Goal: Task Accomplishment & Management: Use online tool/utility

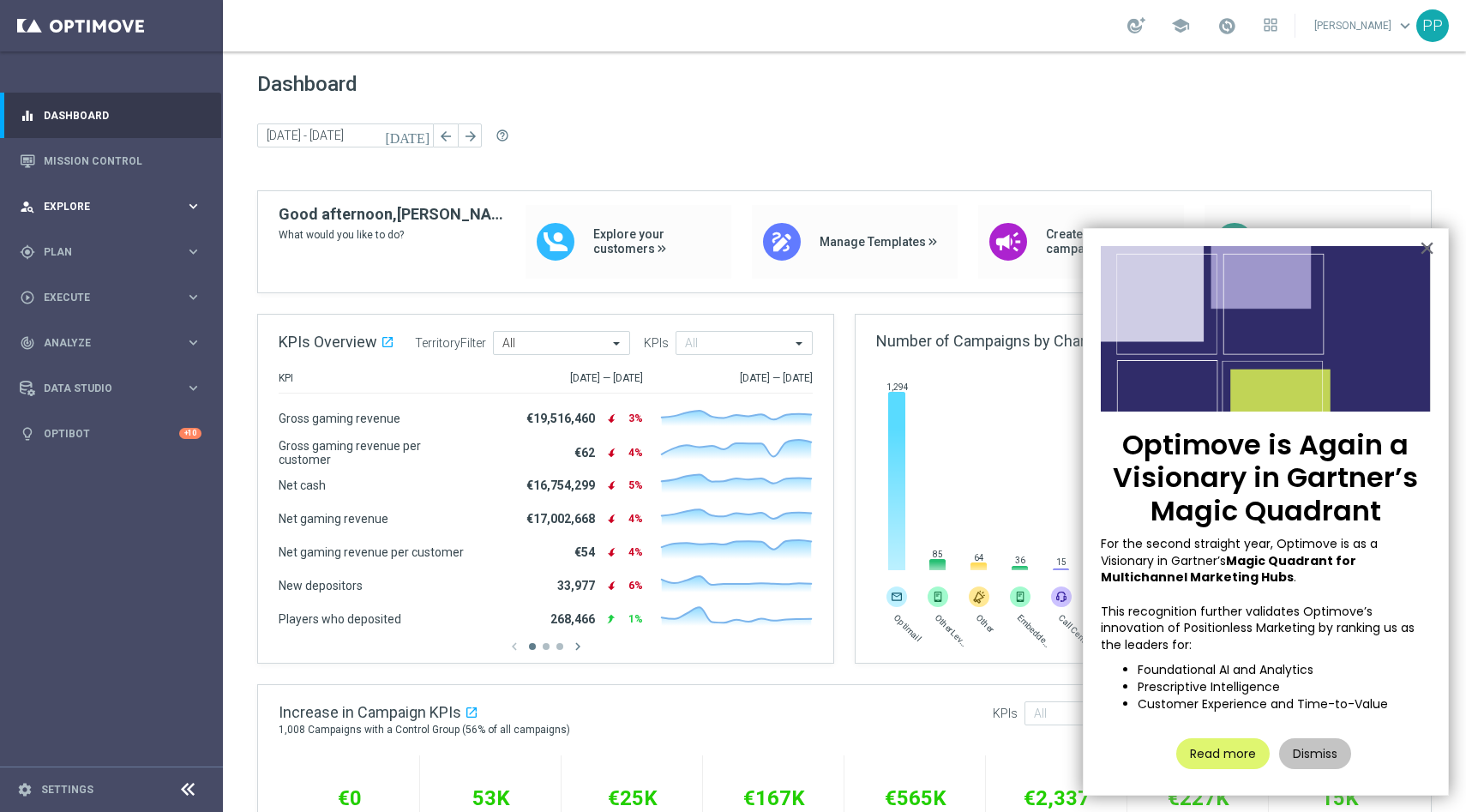
click at [193, 206] on icon "keyboard_arrow_right" at bounding box center [193, 206] width 16 height 16
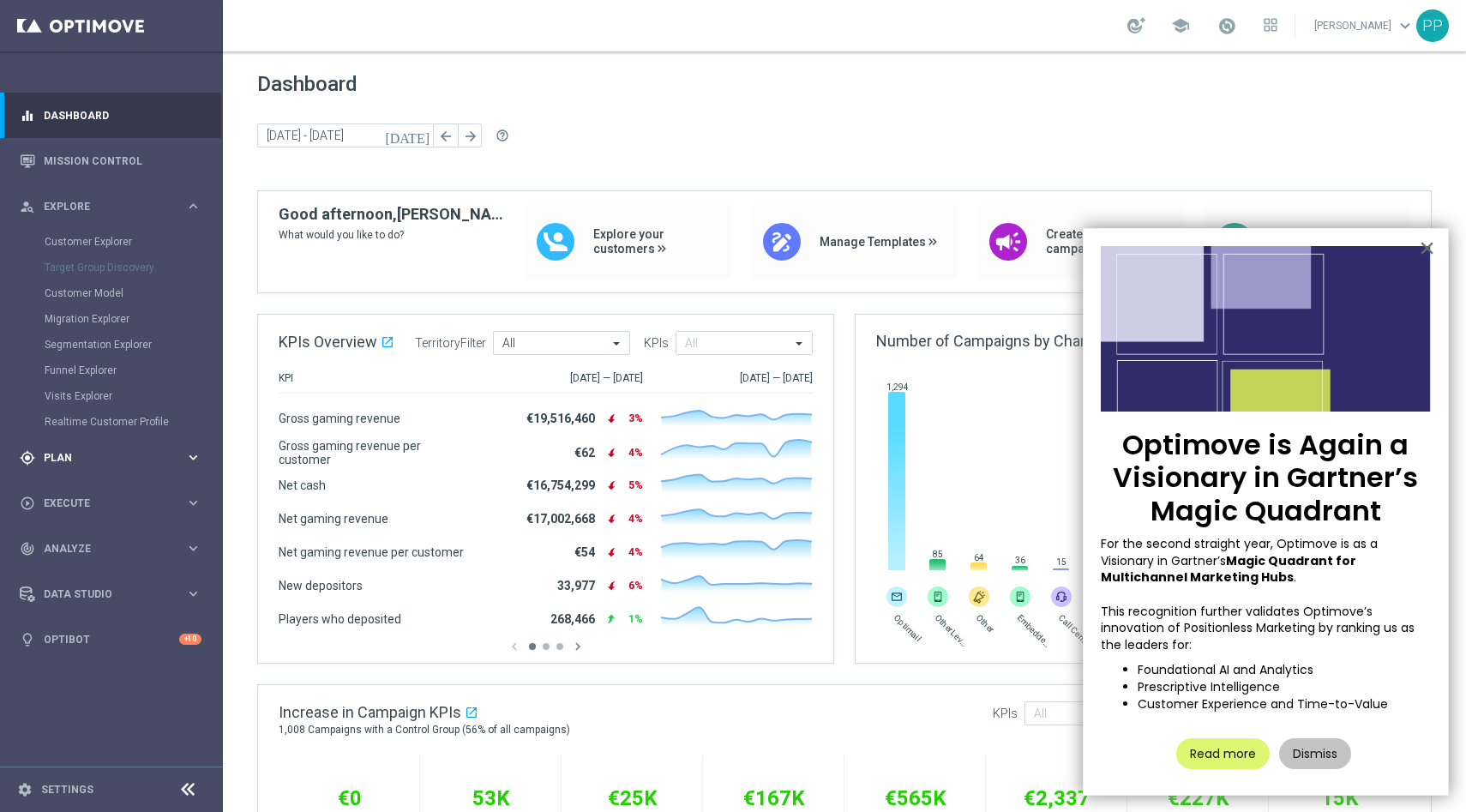
click at [183, 460] on span "Plan" at bounding box center [114, 458] width 141 height 11
click at [110, 438] on div "play_circle_outline Execute keyboard_arrow_right" at bounding box center [110, 451] width 221 height 45
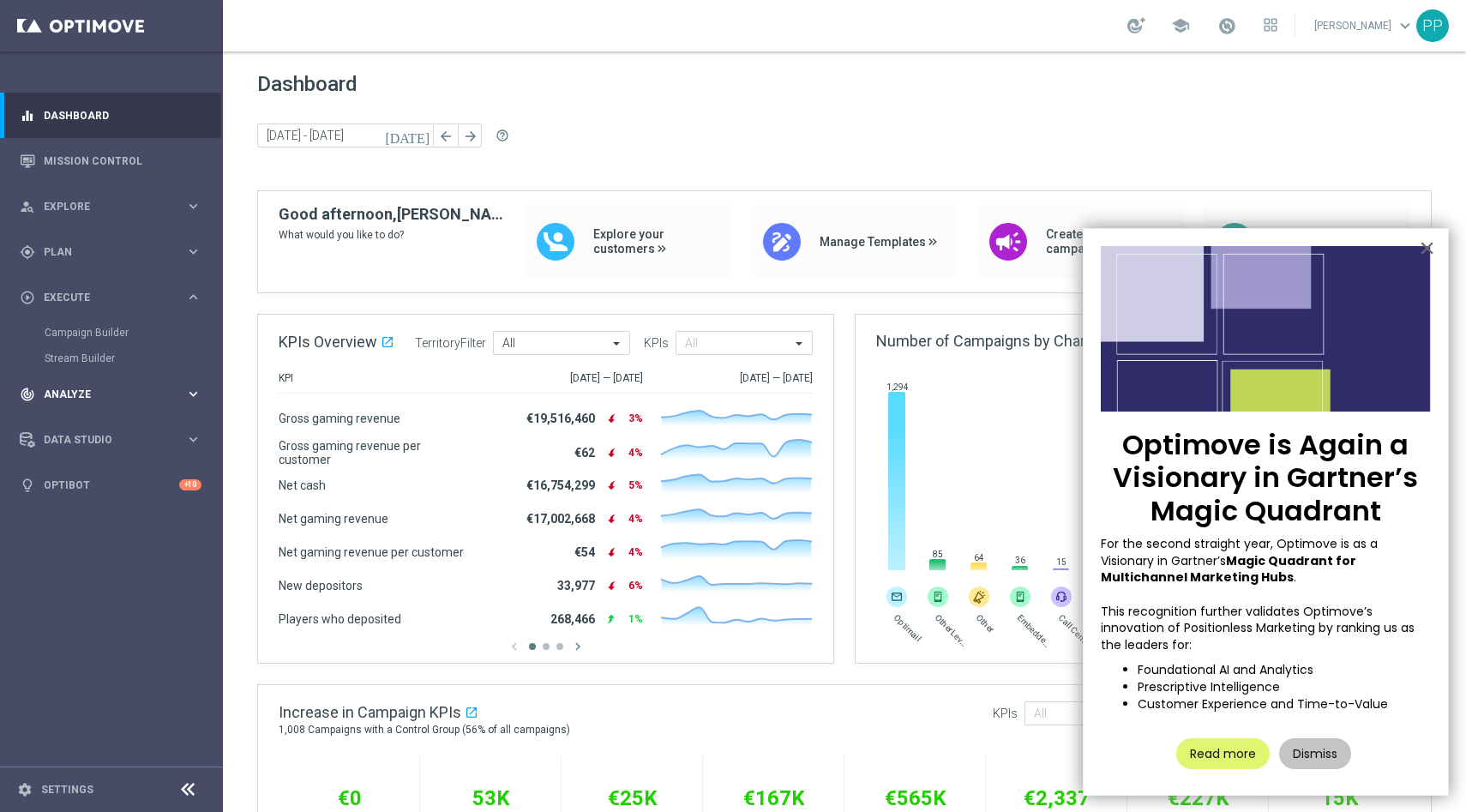
click at [100, 394] on span "Analyze" at bounding box center [114, 394] width 141 height 11
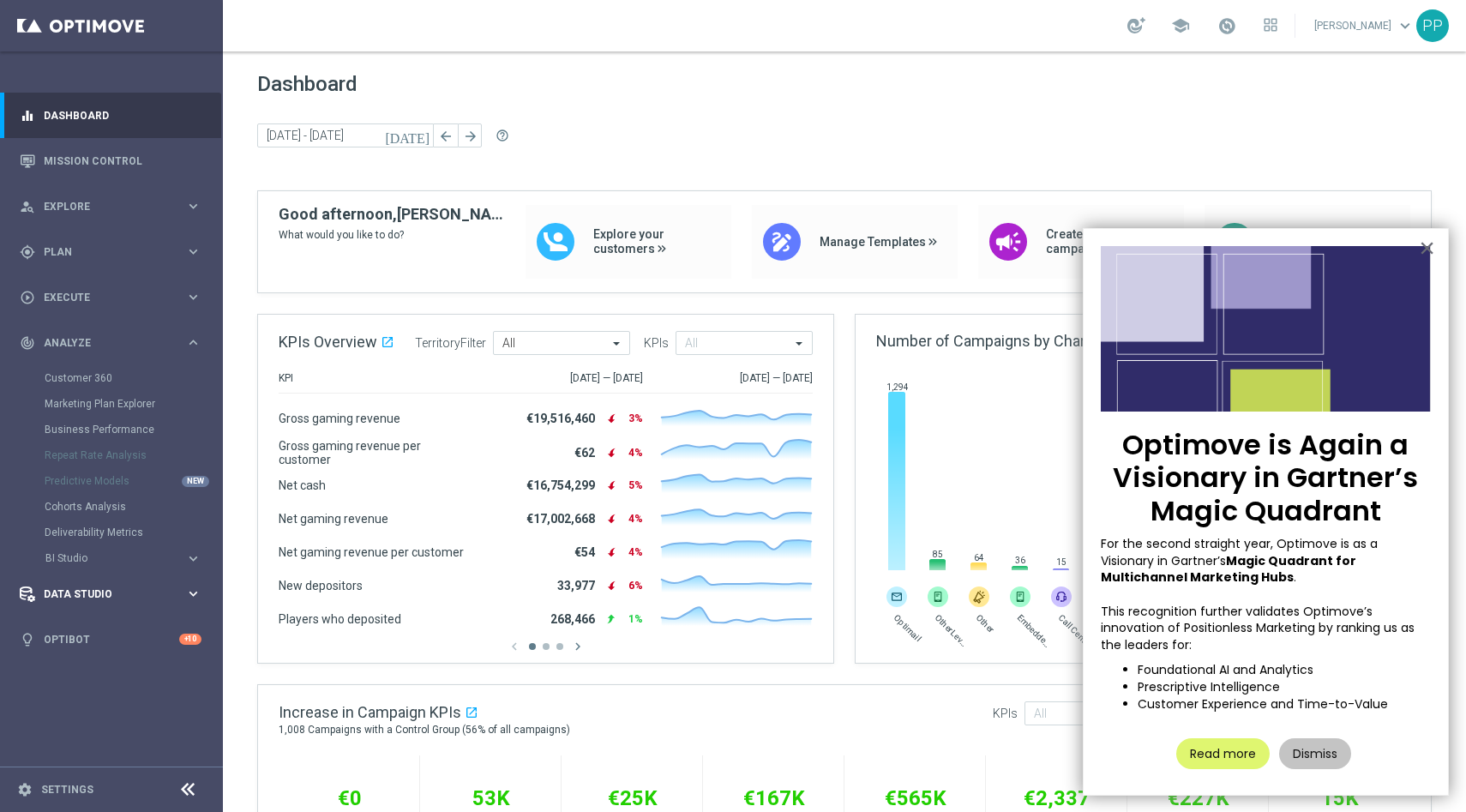
click at [191, 599] on icon "keyboard_arrow_right" at bounding box center [193, 593] width 16 height 16
click at [58, 793] on link "Settings" at bounding box center [68, 789] width 52 height 11
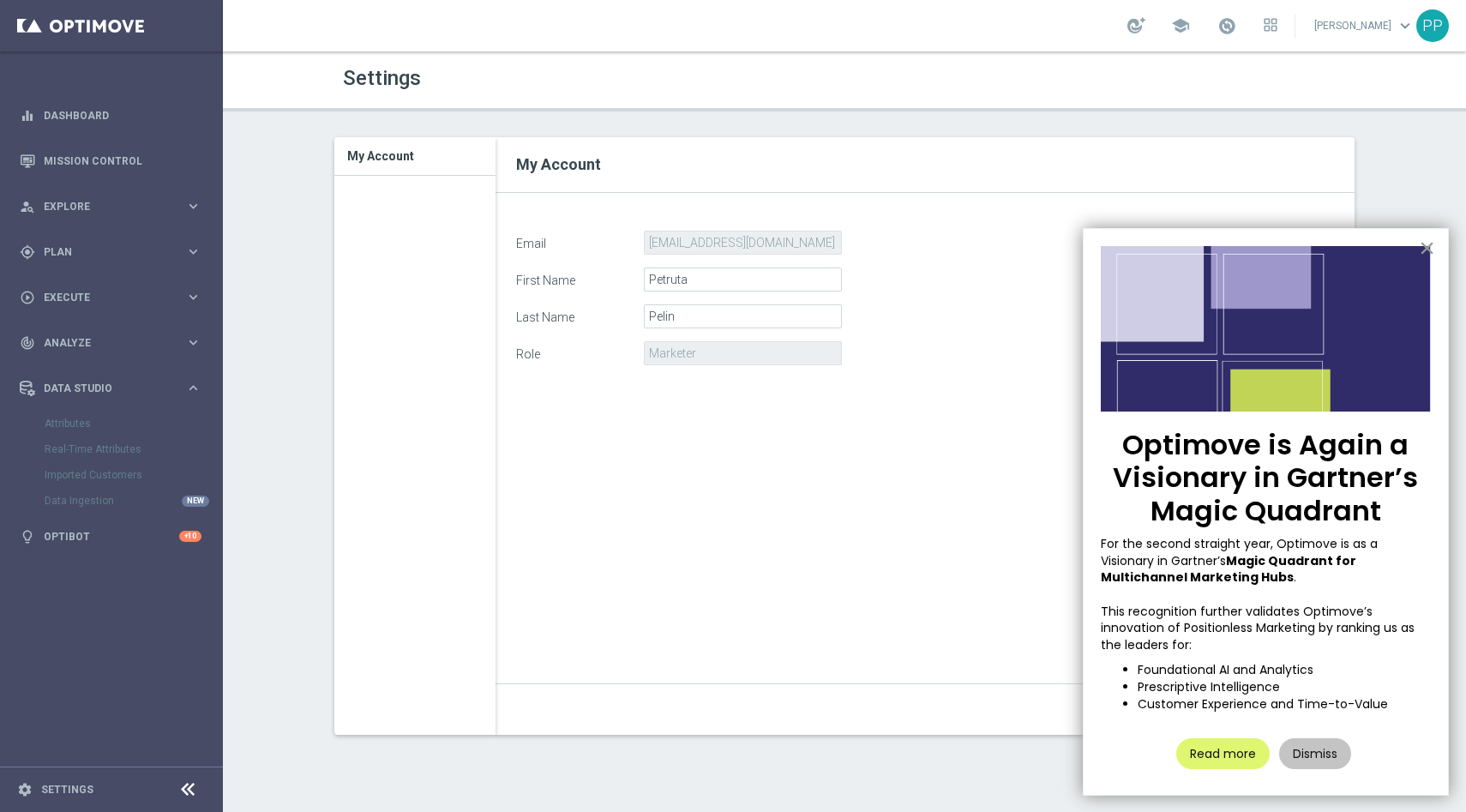
click at [1425, 248] on button "×" at bounding box center [1426, 247] width 16 height 27
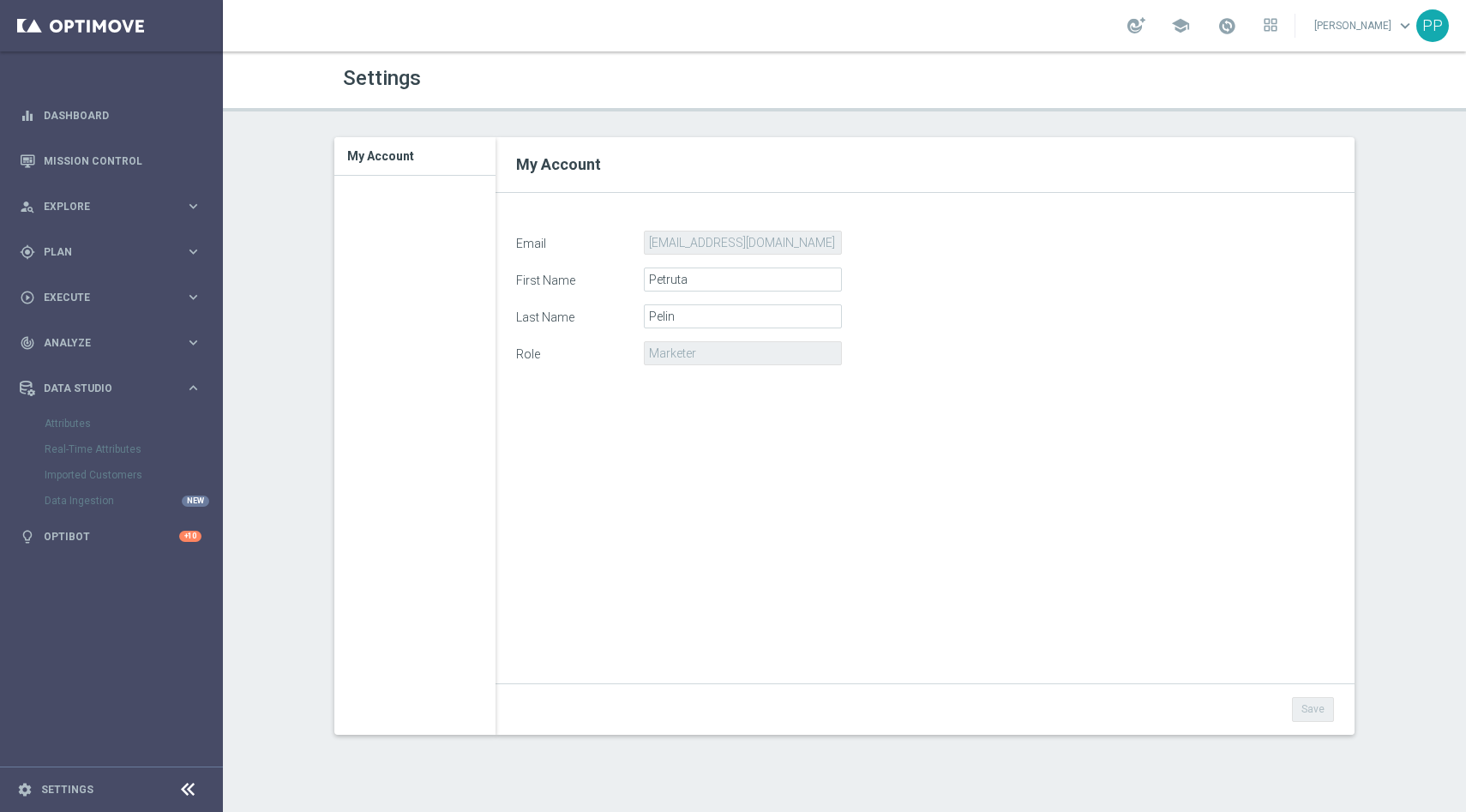
click at [1411, 26] on span "keyboard_arrow_down" at bounding box center [1405, 26] width 19 height 19
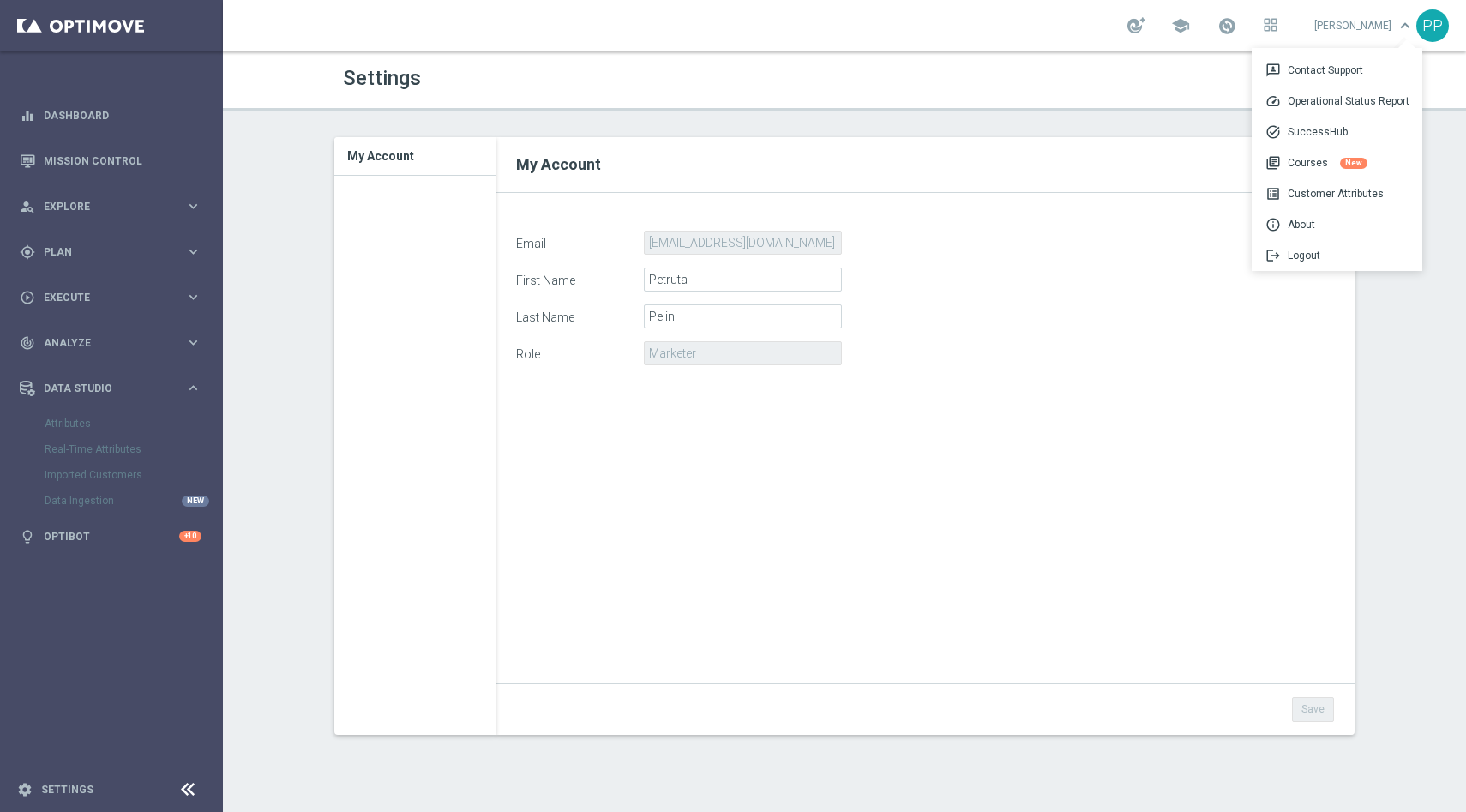
click at [1448, 19] on div "[PERSON_NAME] keyboard_arrow_down 3p Contact Support speed Operational Status R…" at bounding box center [1380, 26] width 136 height 33
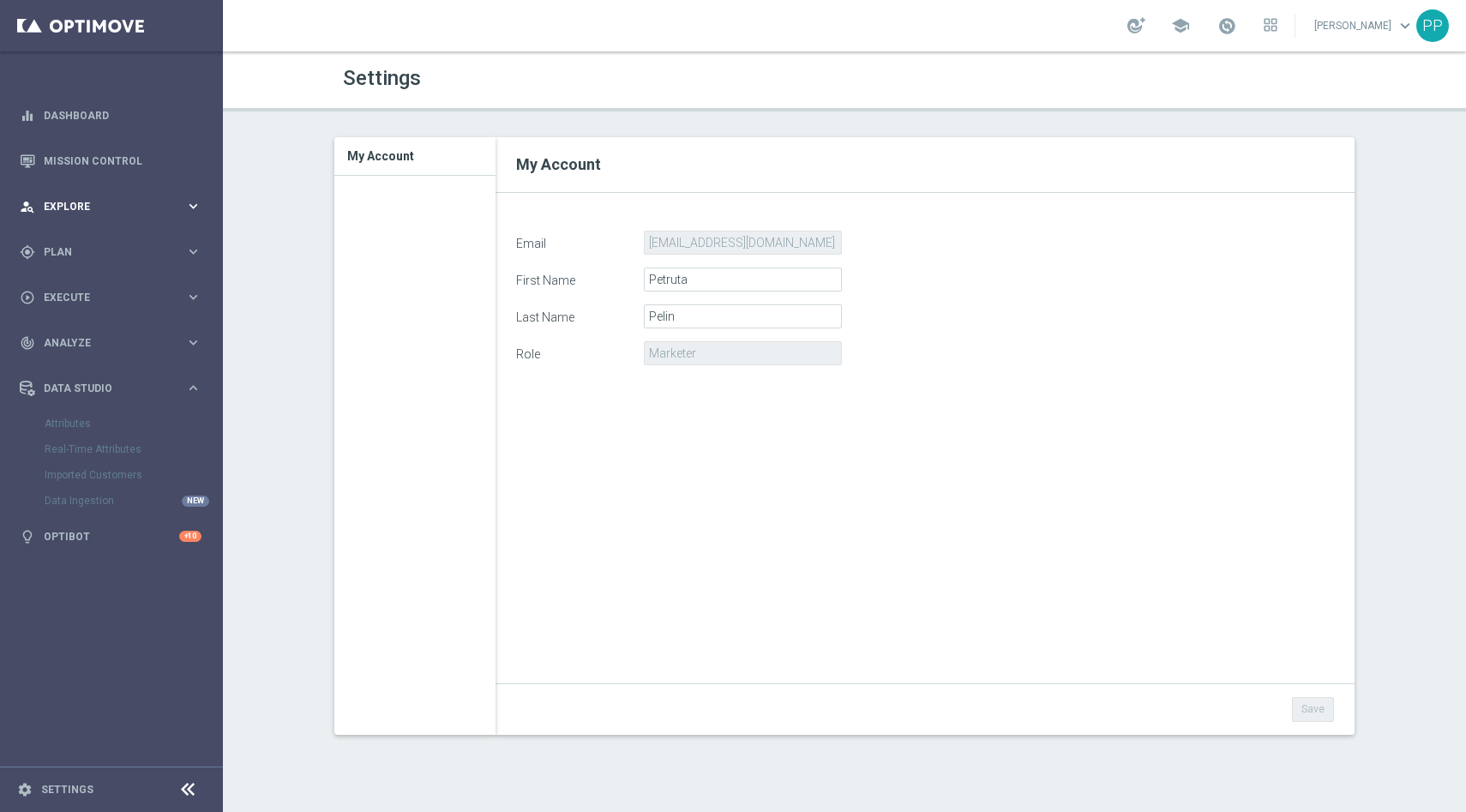
click at [195, 209] on icon "keyboard_arrow_right" at bounding box center [193, 206] width 16 height 16
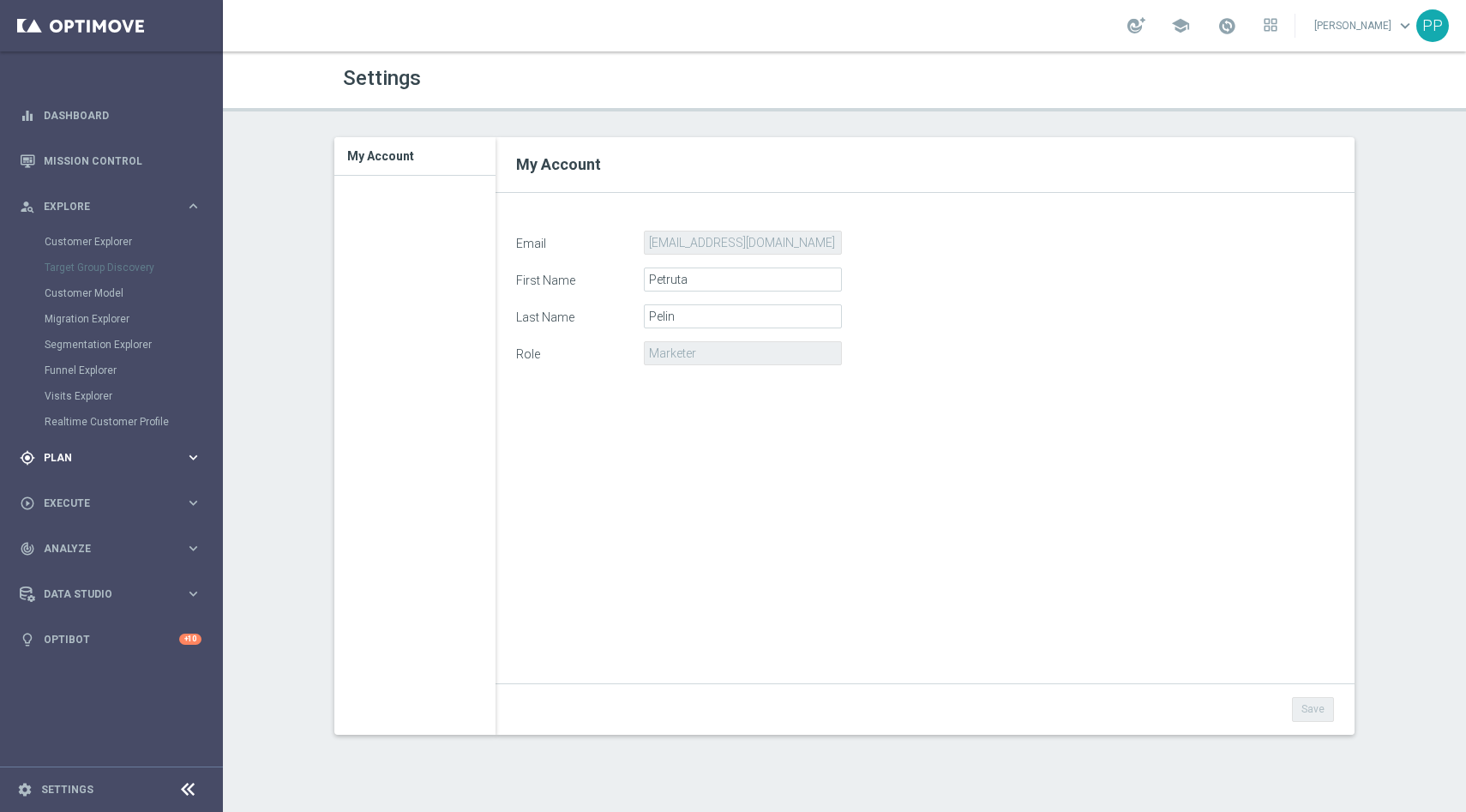
click at [191, 462] on icon "keyboard_arrow_right" at bounding box center [193, 457] width 16 height 16
click at [87, 291] on link "Target Groups" at bounding box center [111, 287] width 133 height 14
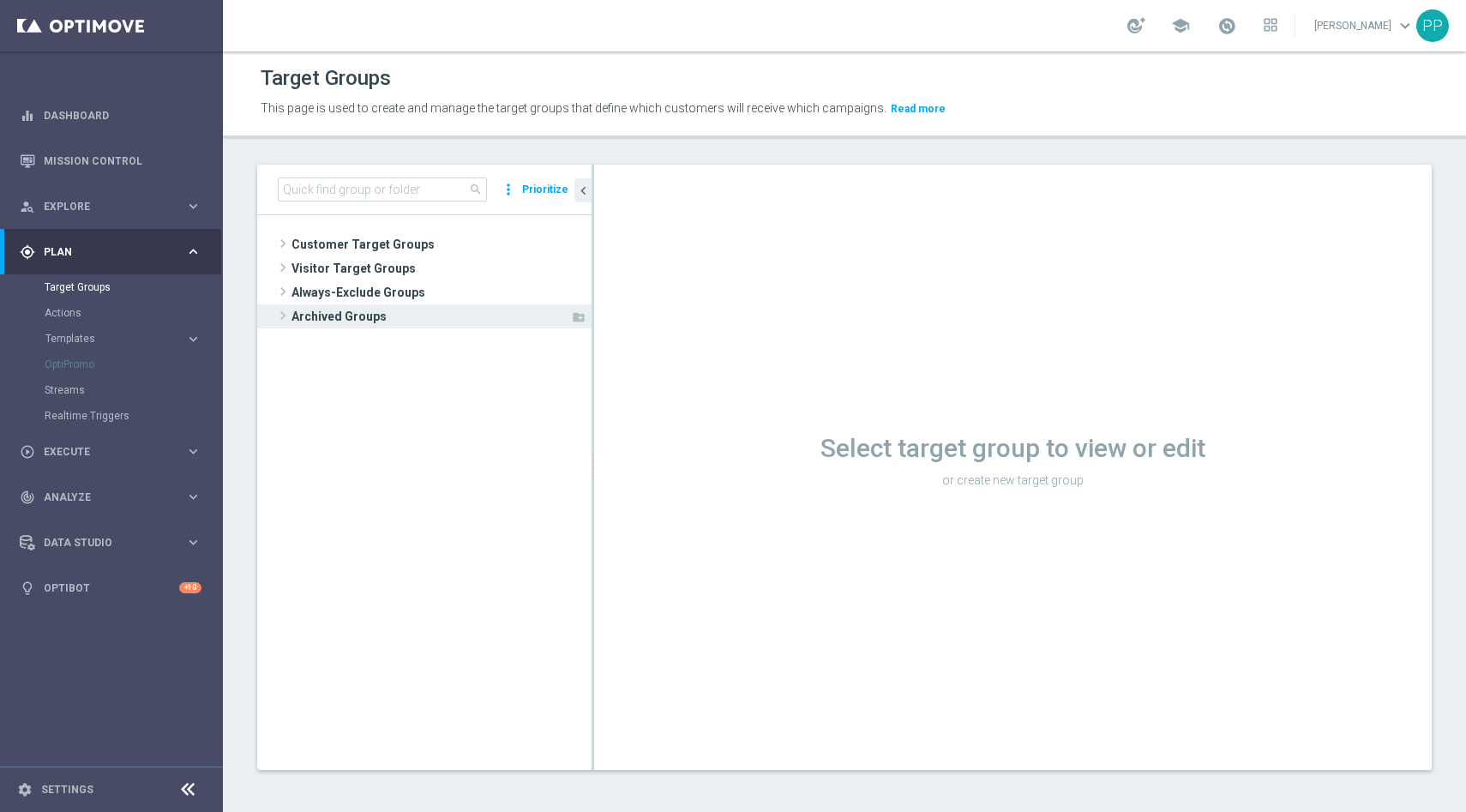
click at [282, 315] on span at bounding box center [283, 315] width 17 height 20
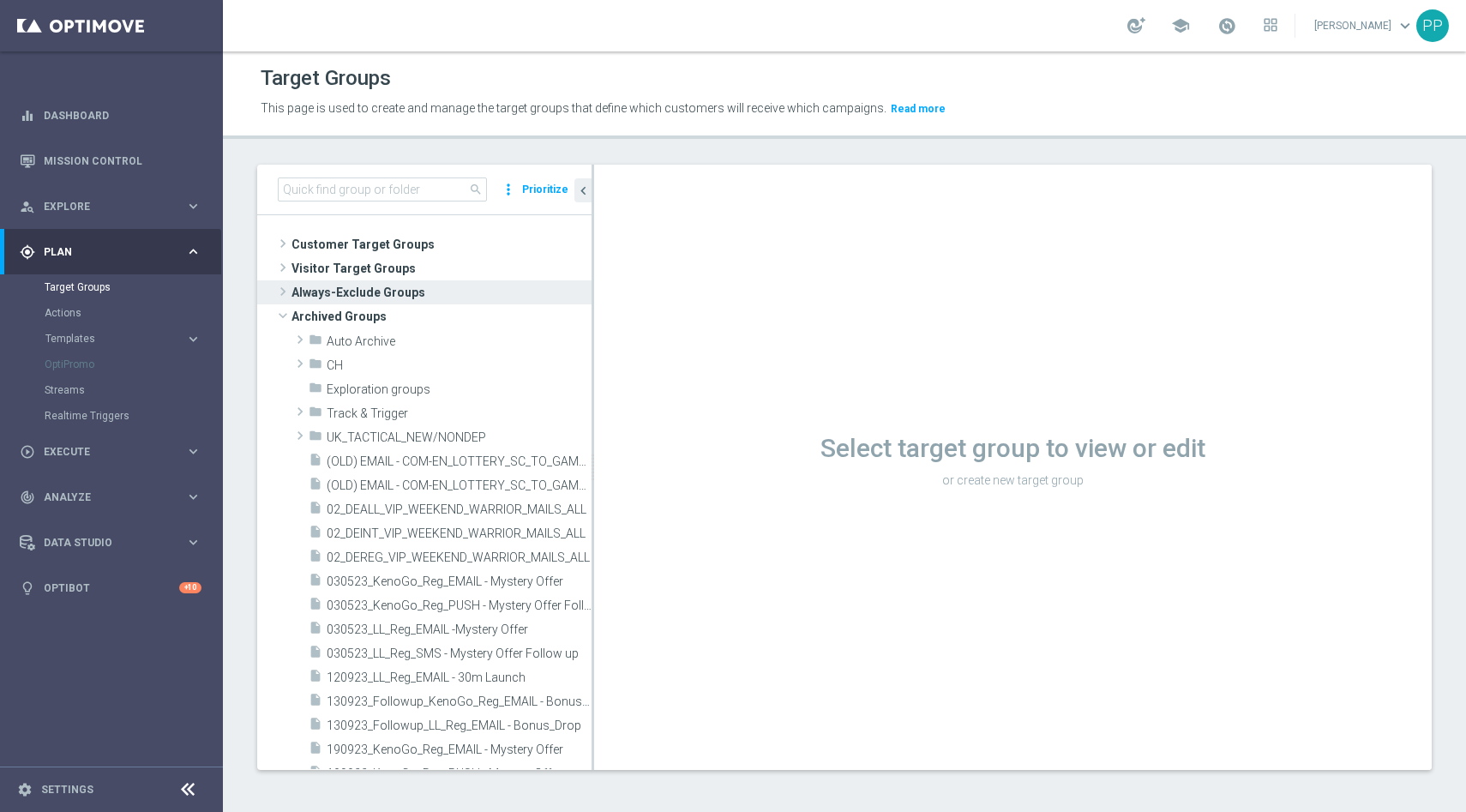
click at [283, 288] on span at bounding box center [283, 291] width 17 height 20
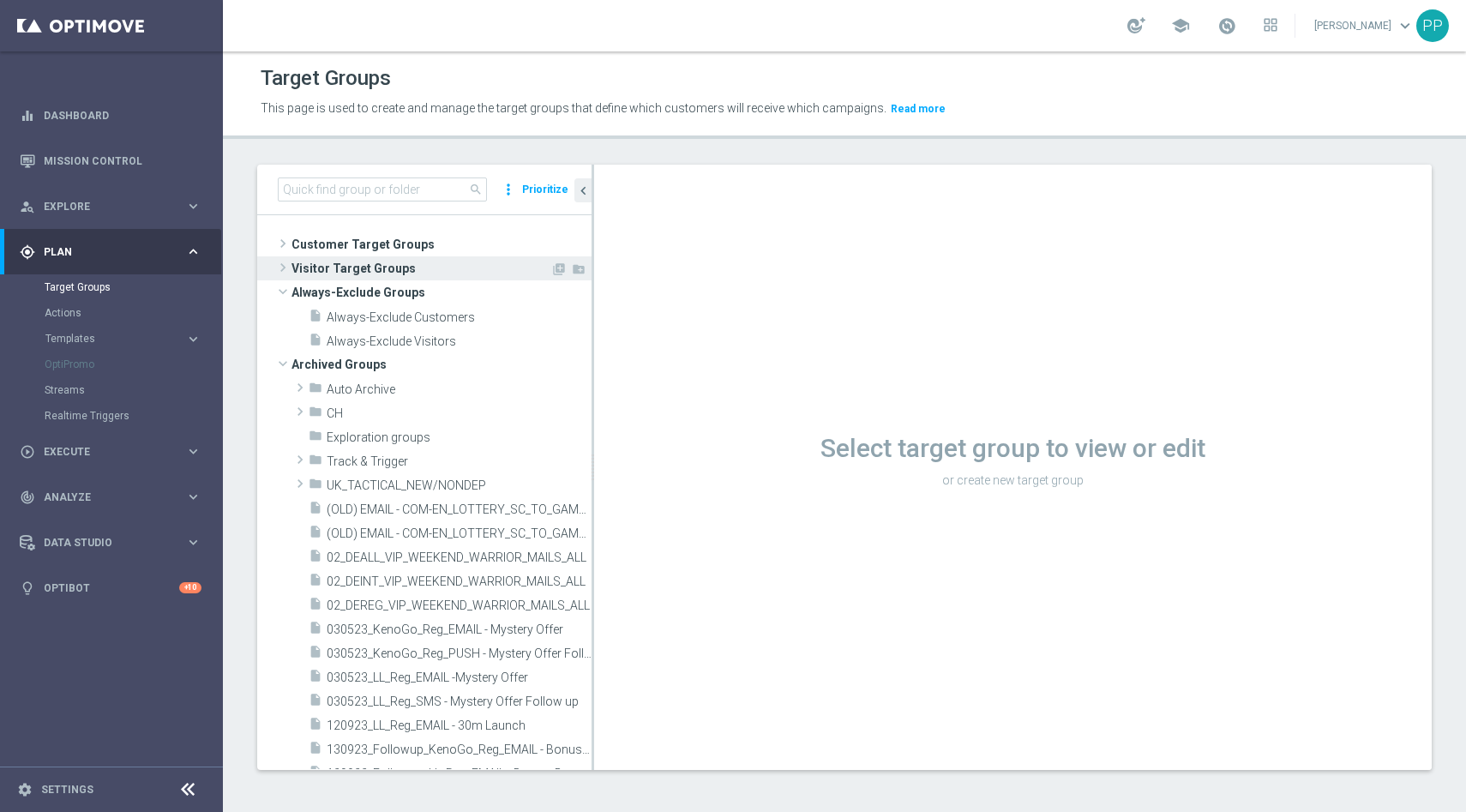
click at [282, 269] on span at bounding box center [283, 266] width 17 height 20
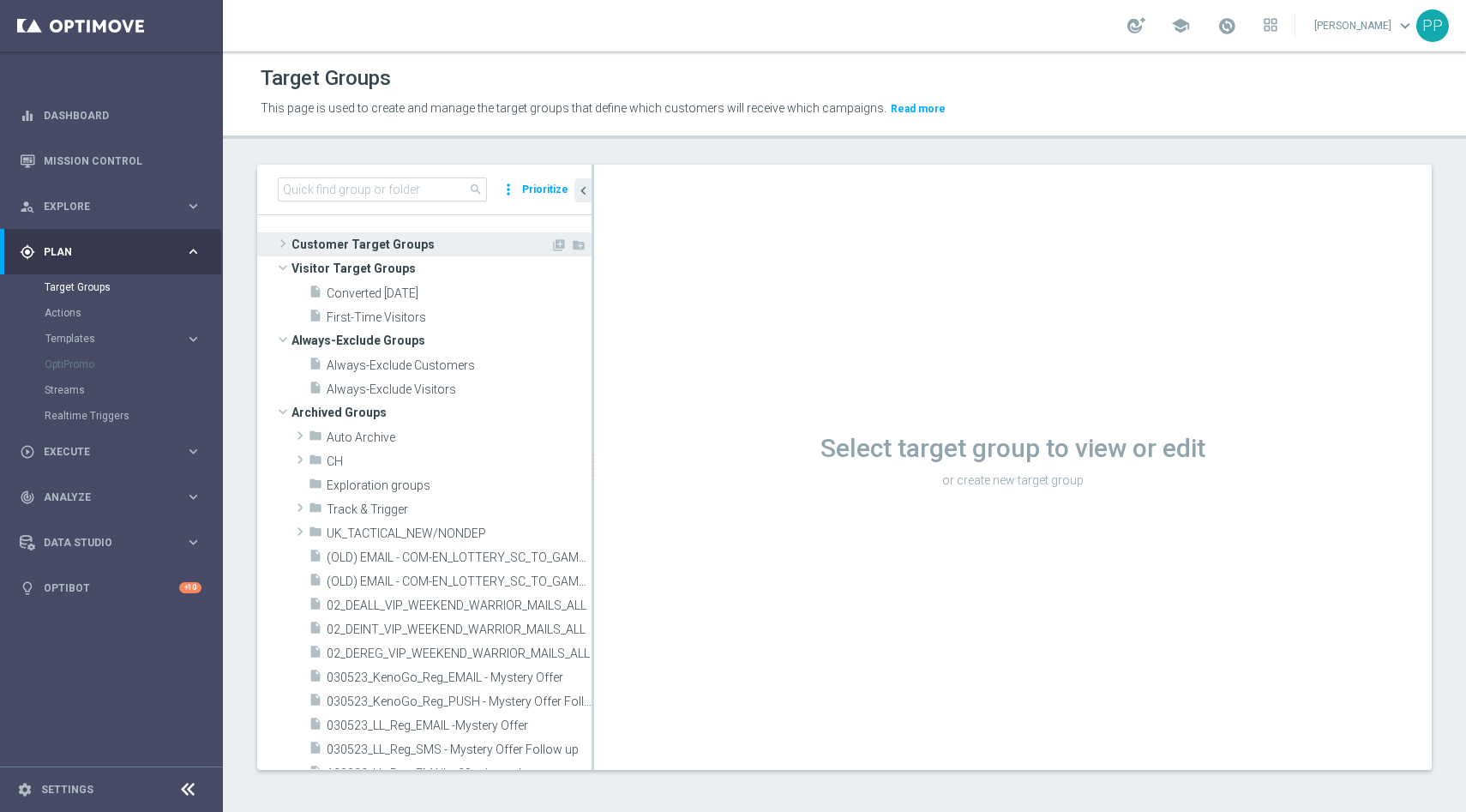
click at [286, 248] on span at bounding box center [283, 242] width 17 height 20
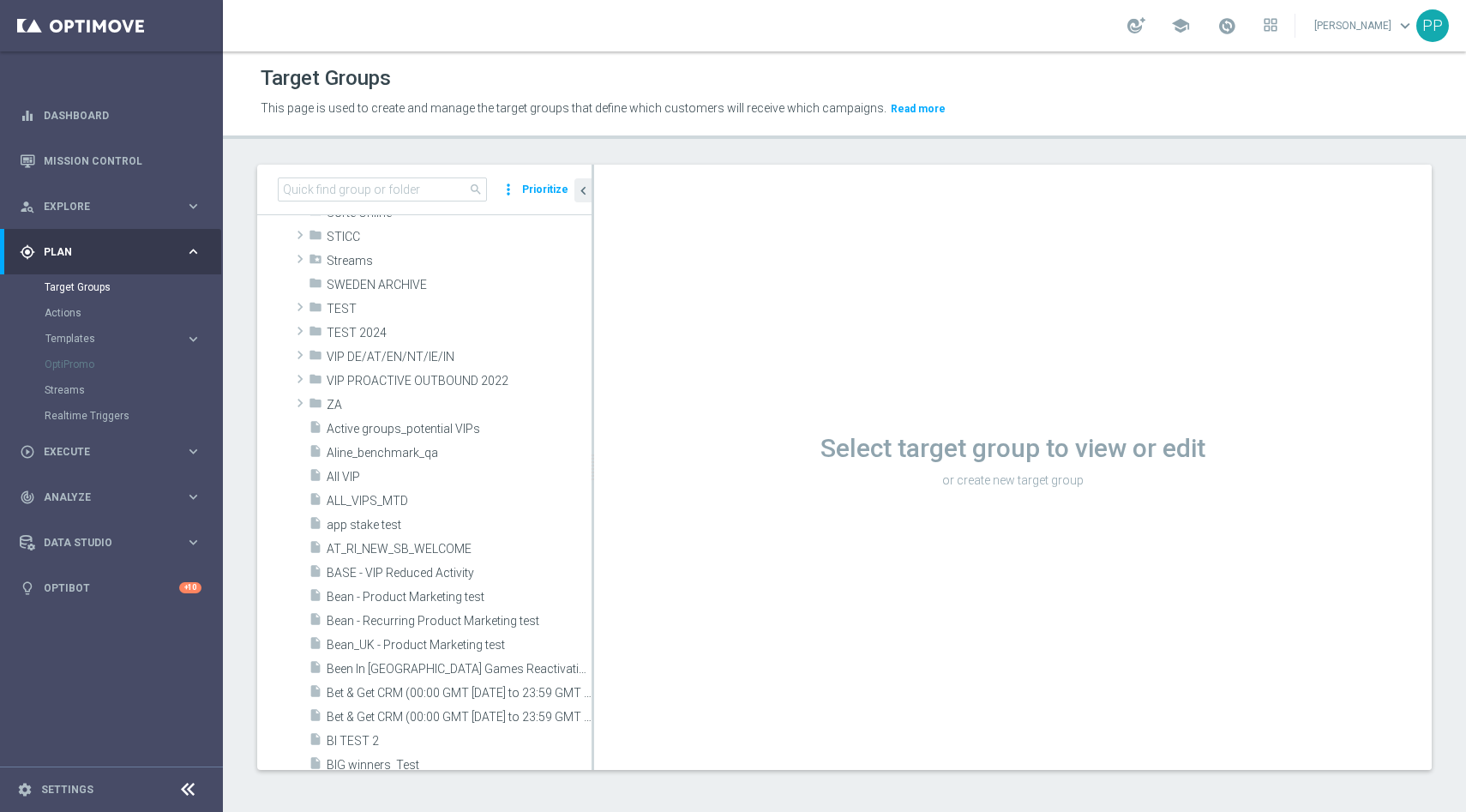
scroll to position [1072, 0]
click at [1278, 27] on icon at bounding box center [1270, 25] width 14 height 14
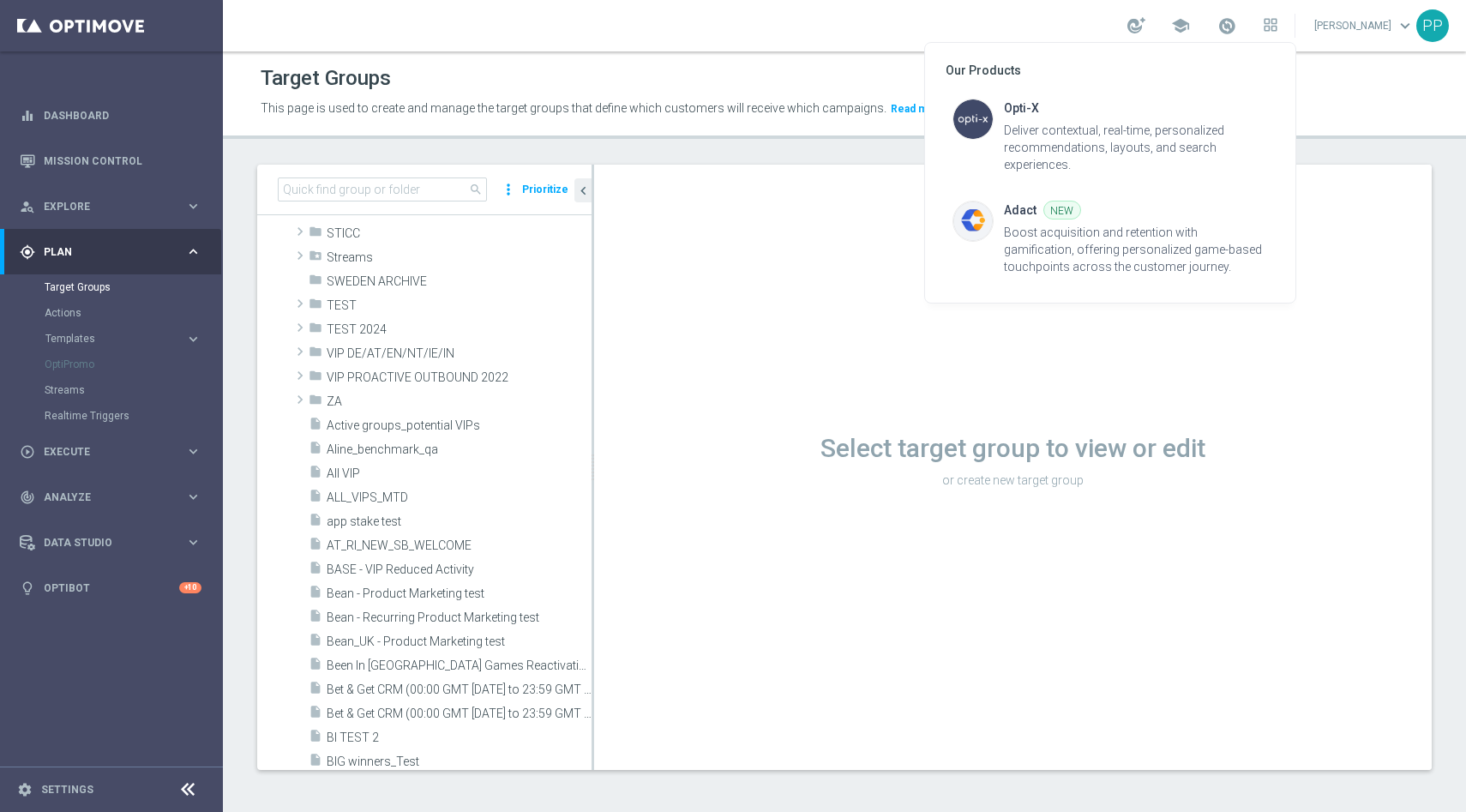
click at [1437, 29] on div at bounding box center [733, 406] width 1466 height 812
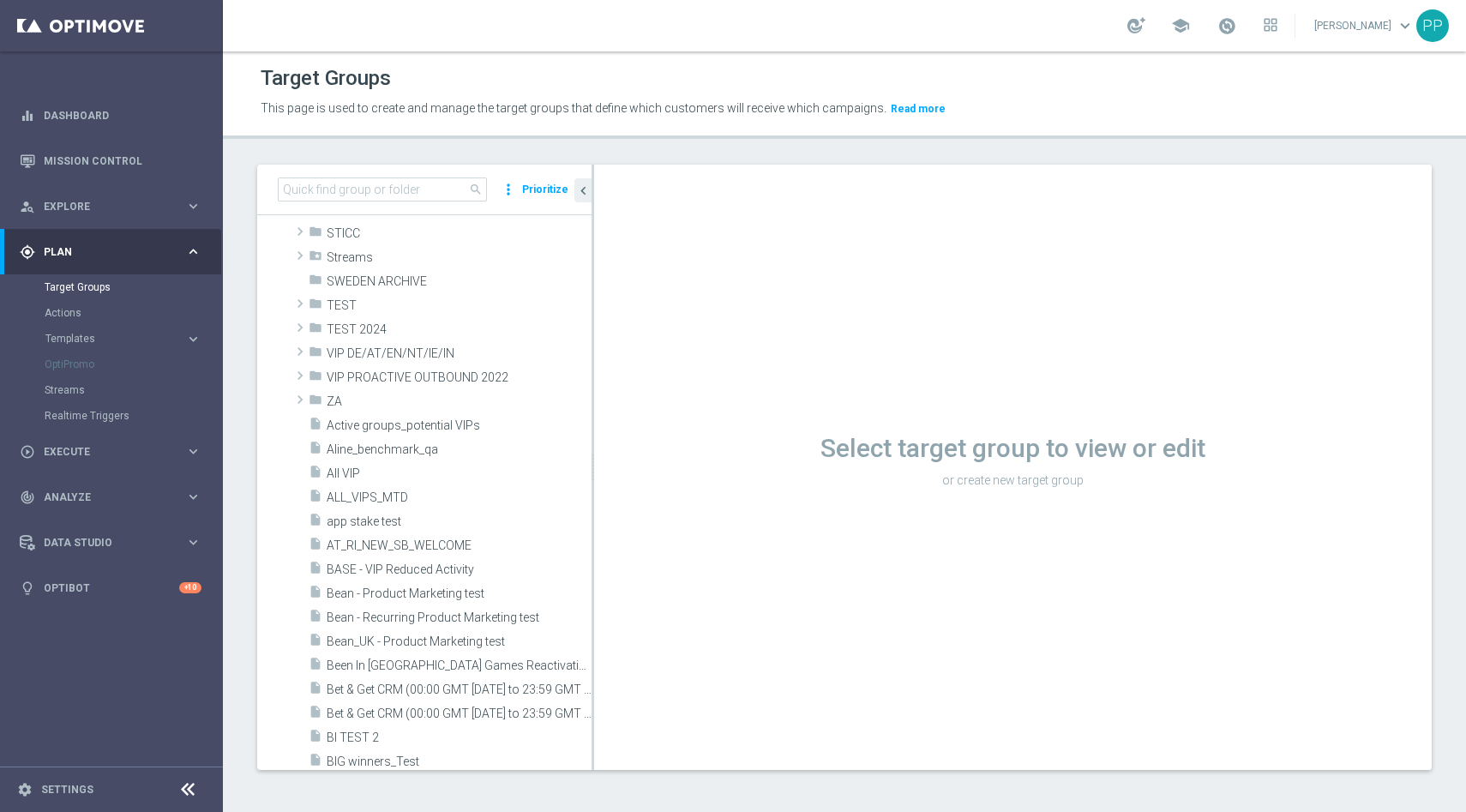
click at [1437, 29] on div "PP" at bounding box center [1432, 26] width 33 height 33
click at [803, 34] on div "school [PERSON_NAME] keyboard_arrow_down 3p Contact Support speed Operational S…" at bounding box center [844, 25] width 1243 height 51
click at [129, 452] on span "Execute" at bounding box center [114, 451] width 141 height 11
click at [119, 402] on div "track_changes Analyze keyboard_arrow_right" at bounding box center [110, 393] width 221 height 45
click at [127, 555] on span "BI Studio" at bounding box center [106, 558] width 123 height 11
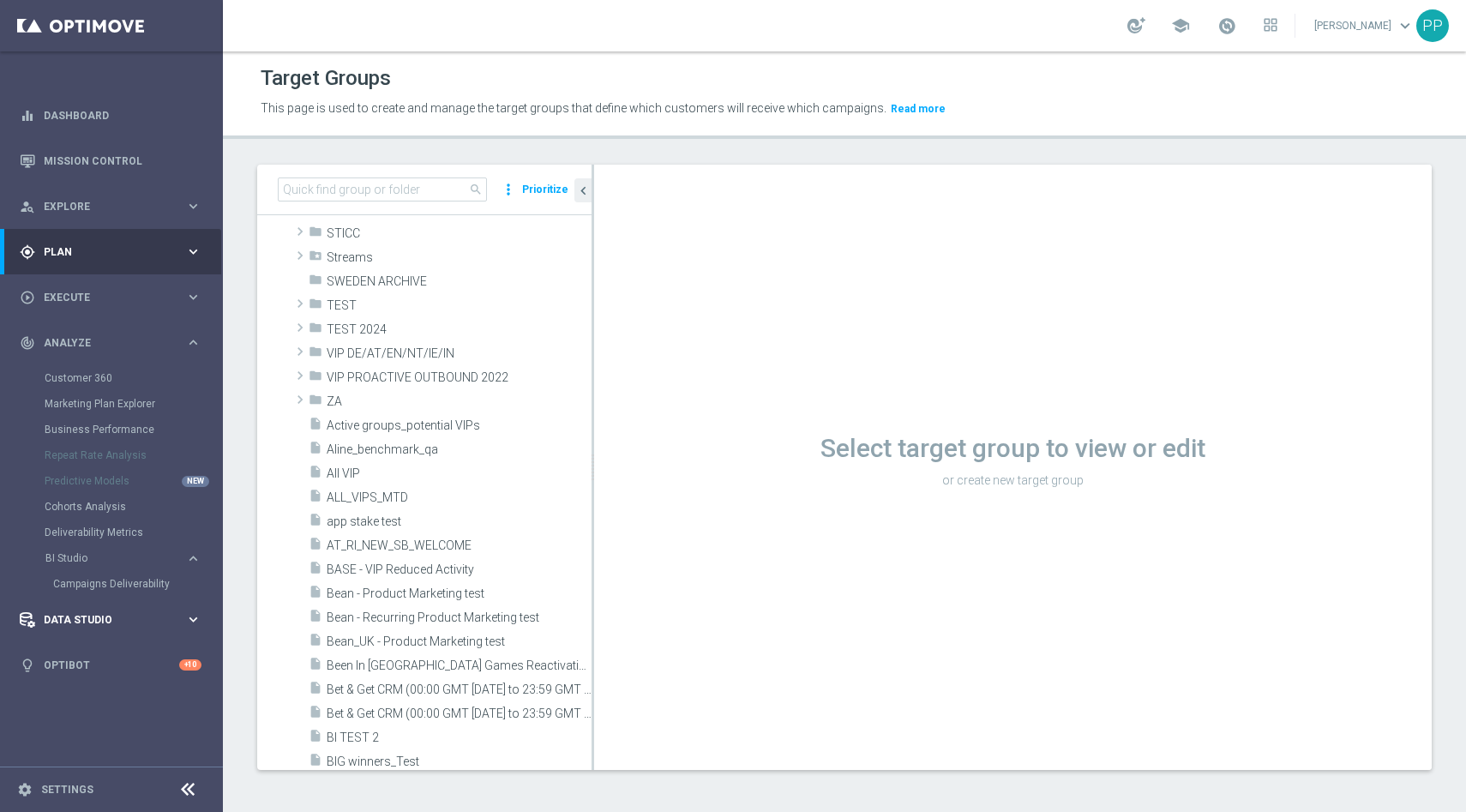
click at [133, 610] on div "Data Studio keyboard_arrow_right" at bounding box center [110, 619] width 221 height 45
click at [202, 208] on button "person_search Explore keyboard_arrow_right" at bounding box center [111, 207] width 183 height 14
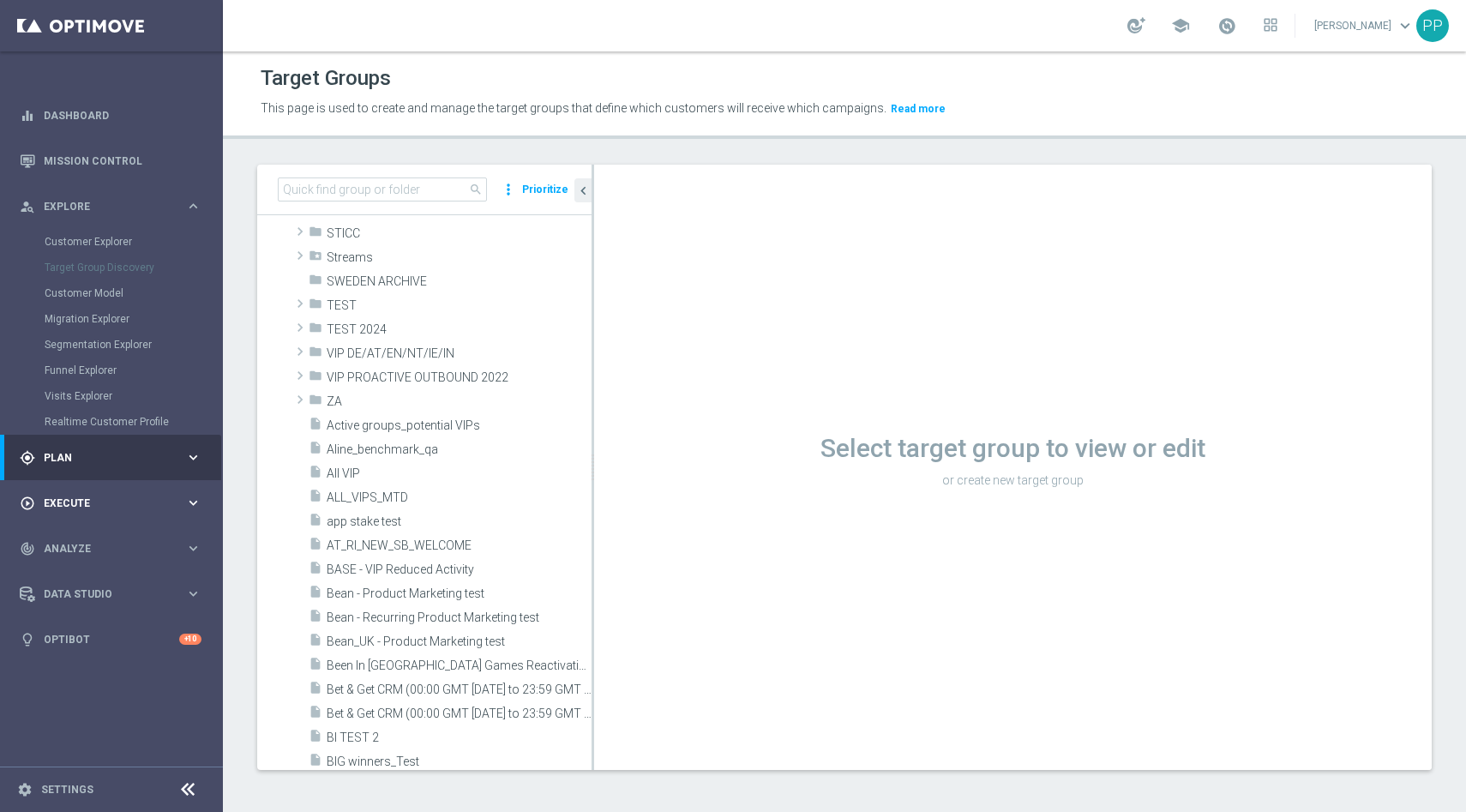
click at [136, 502] on span "Execute" at bounding box center [114, 503] width 141 height 11
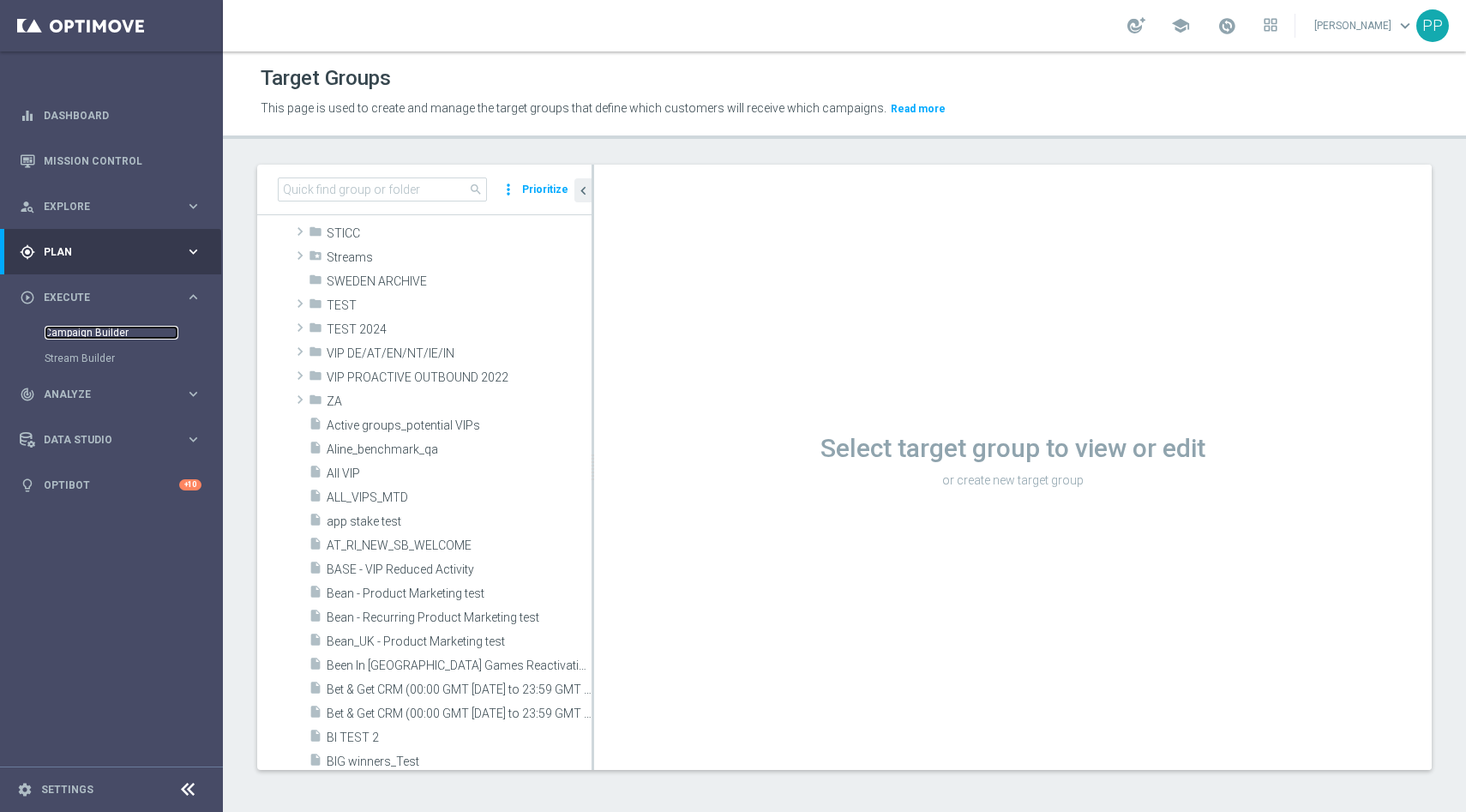
click at [113, 337] on link "Campaign Builder" at bounding box center [111, 332] width 133 height 14
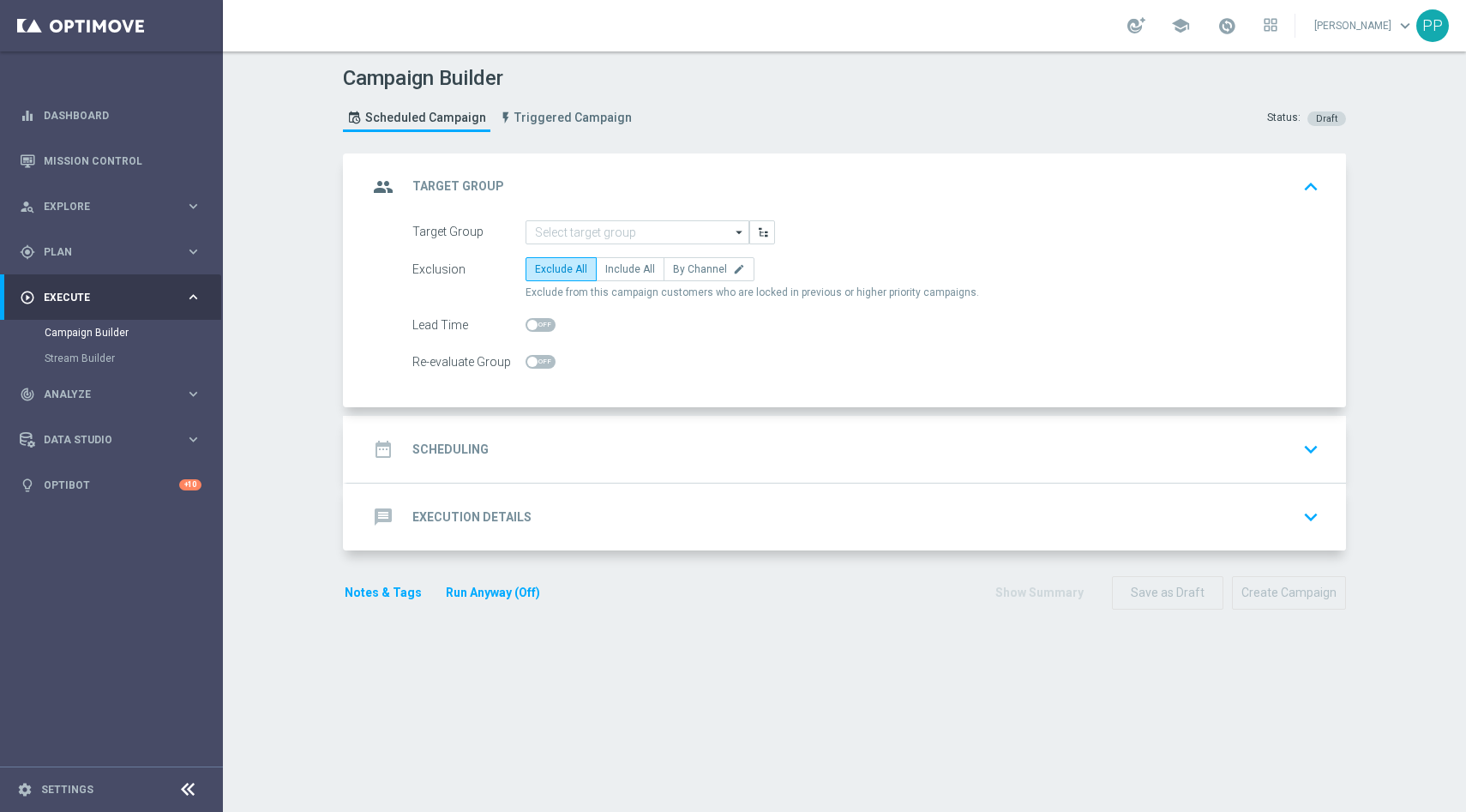
click at [1321, 443] on icon "keyboard_arrow_down" at bounding box center [1311, 449] width 26 height 26
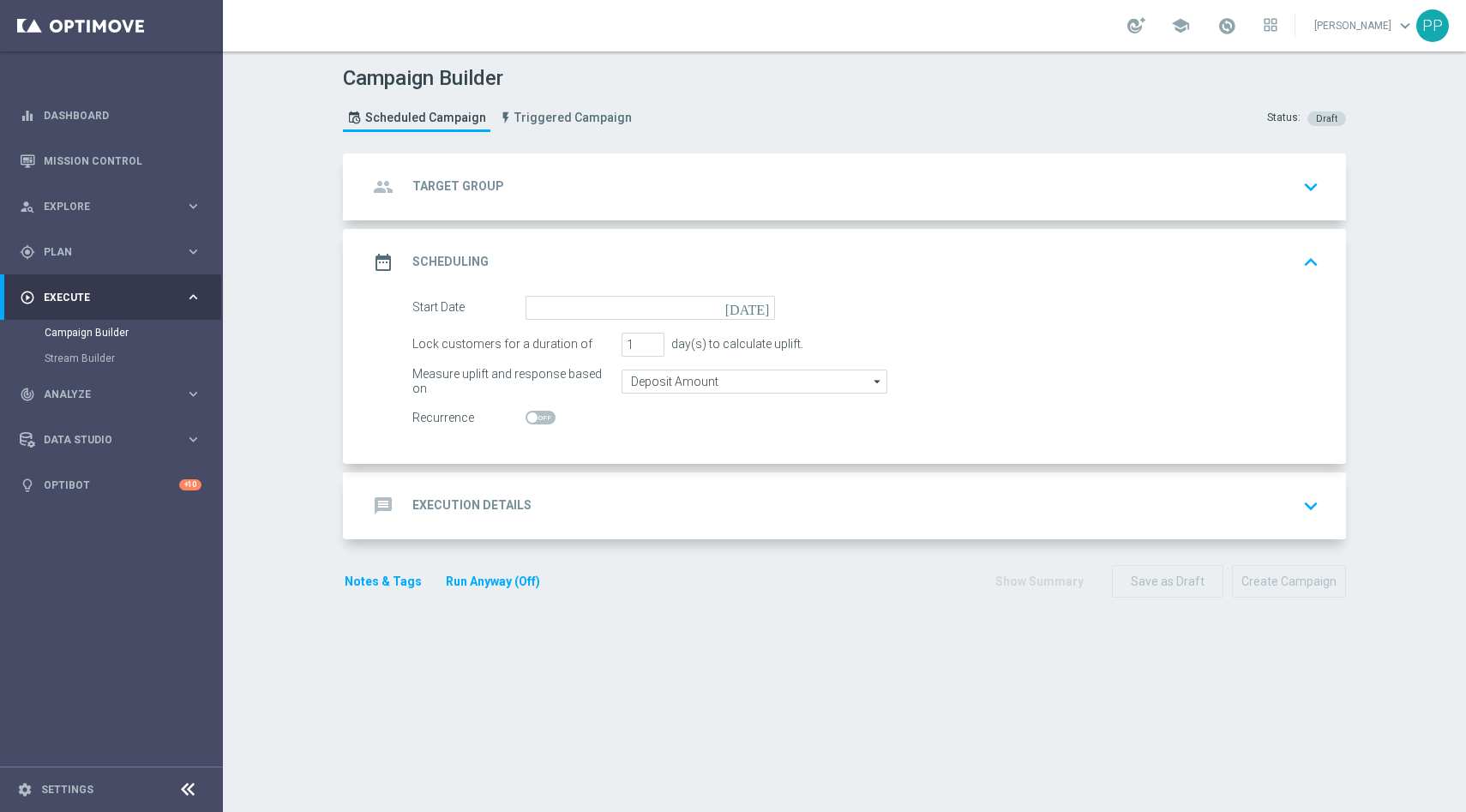
click at [1321, 513] on icon "keyboard_arrow_down" at bounding box center [1311, 505] width 26 height 26
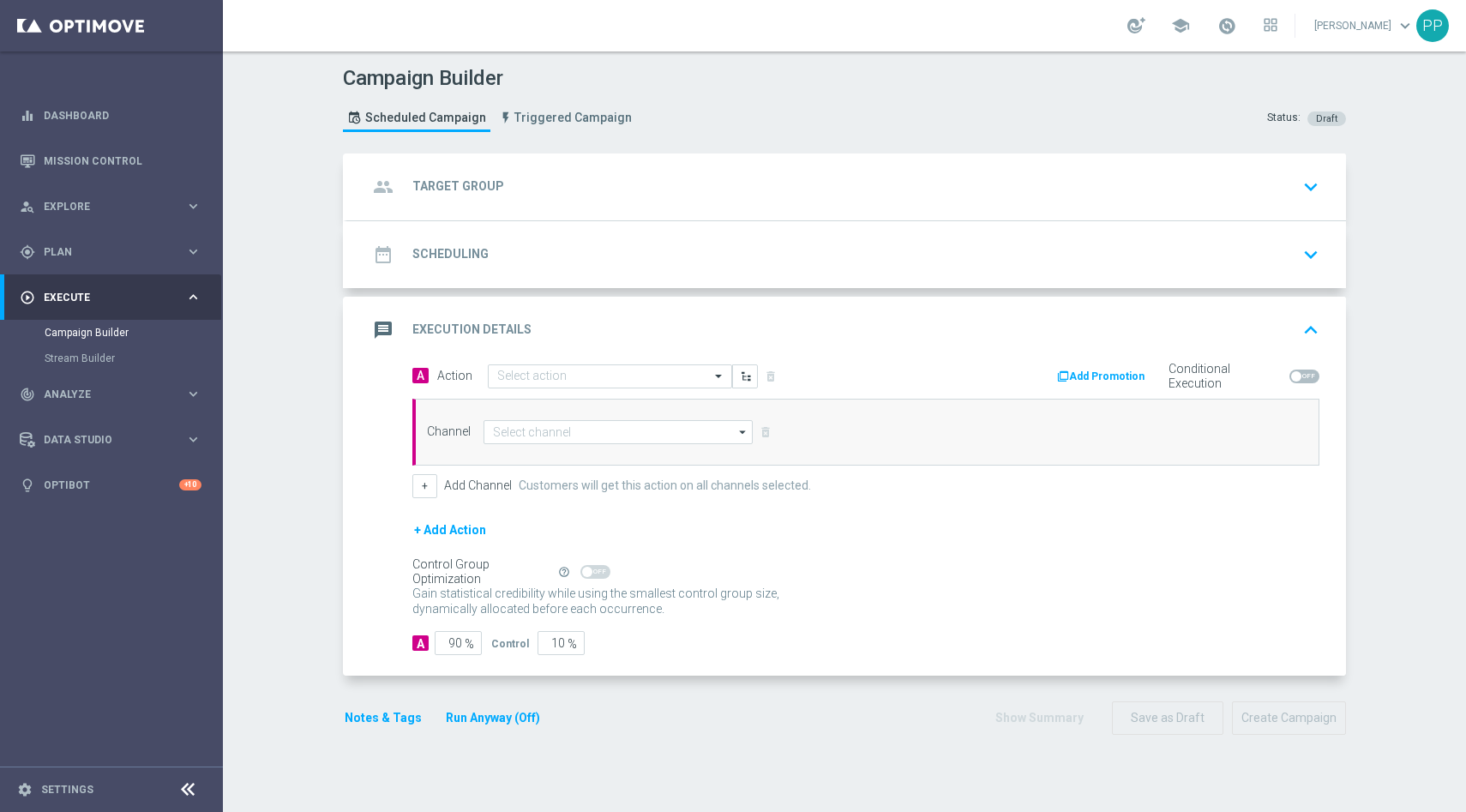
click at [738, 431] on icon "arrow_drop_down" at bounding box center [744, 432] width 17 height 22
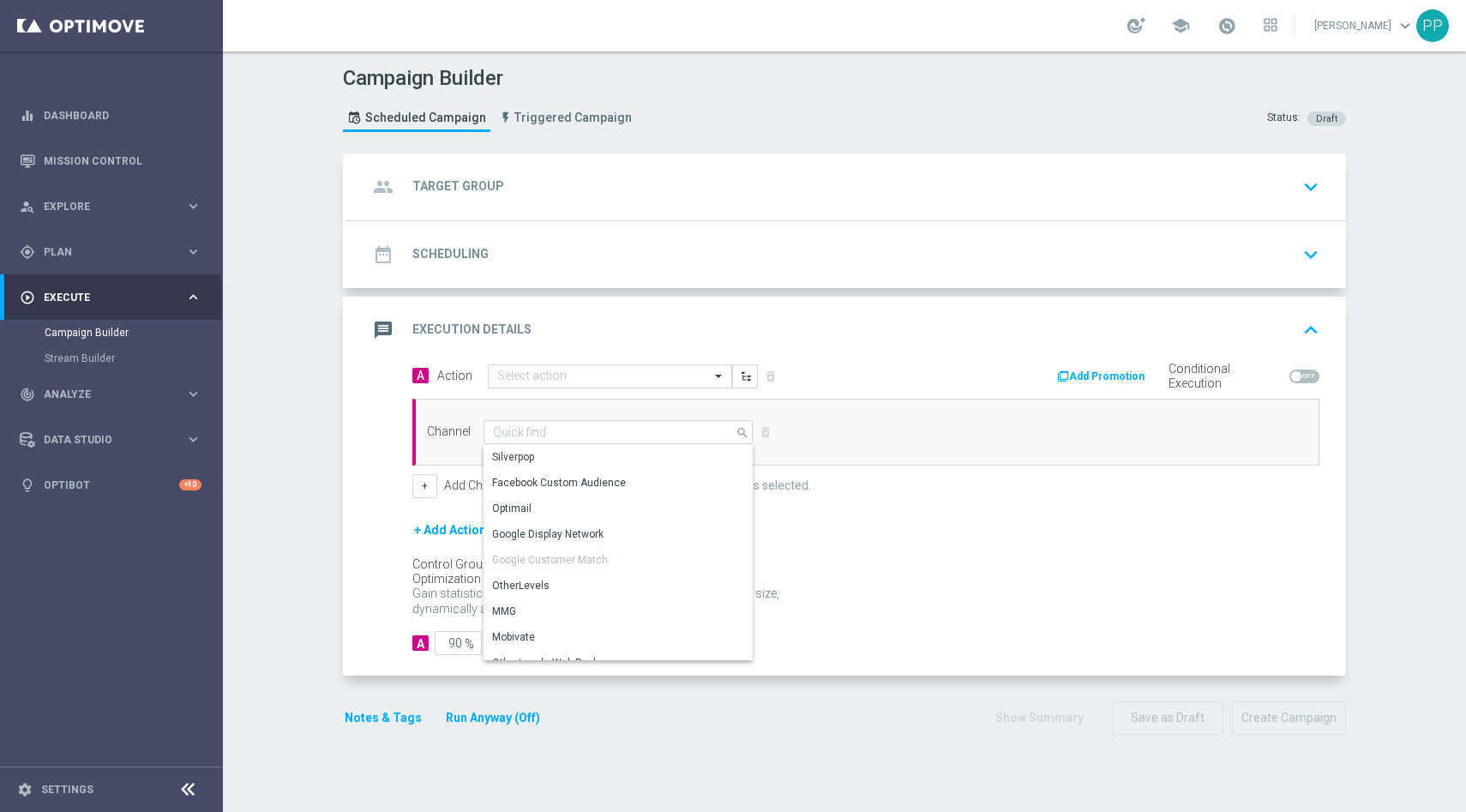
click at [738, 431] on icon "search" at bounding box center [744, 432] width 15 height 19
click at [561, 477] on div "Facebook Custom Audience" at bounding box center [559, 484] width 133 height 15
type input "Facebook Custom Audience"
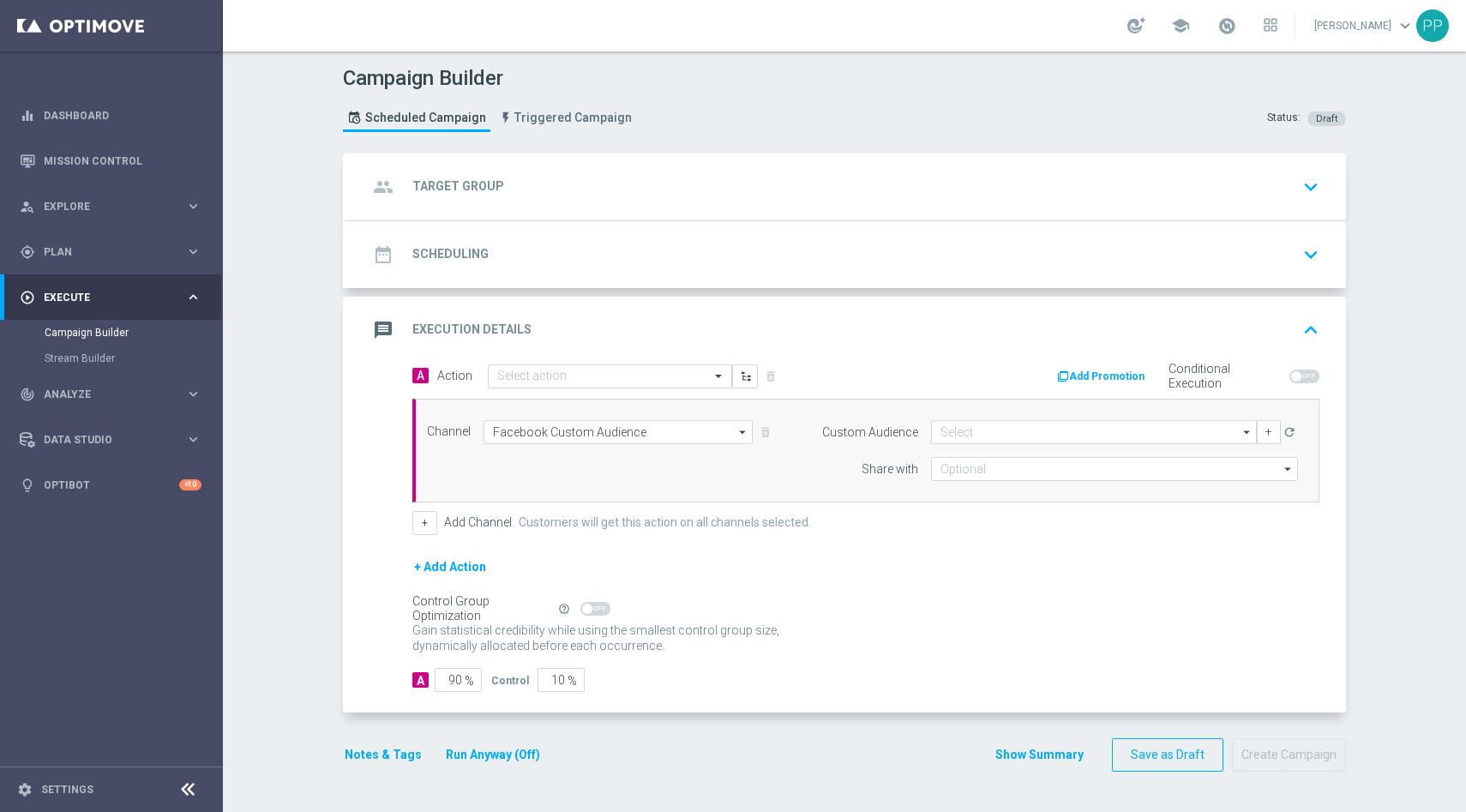
click at [471, 262] on h2 "Scheduling" at bounding box center [450, 254] width 76 height 16
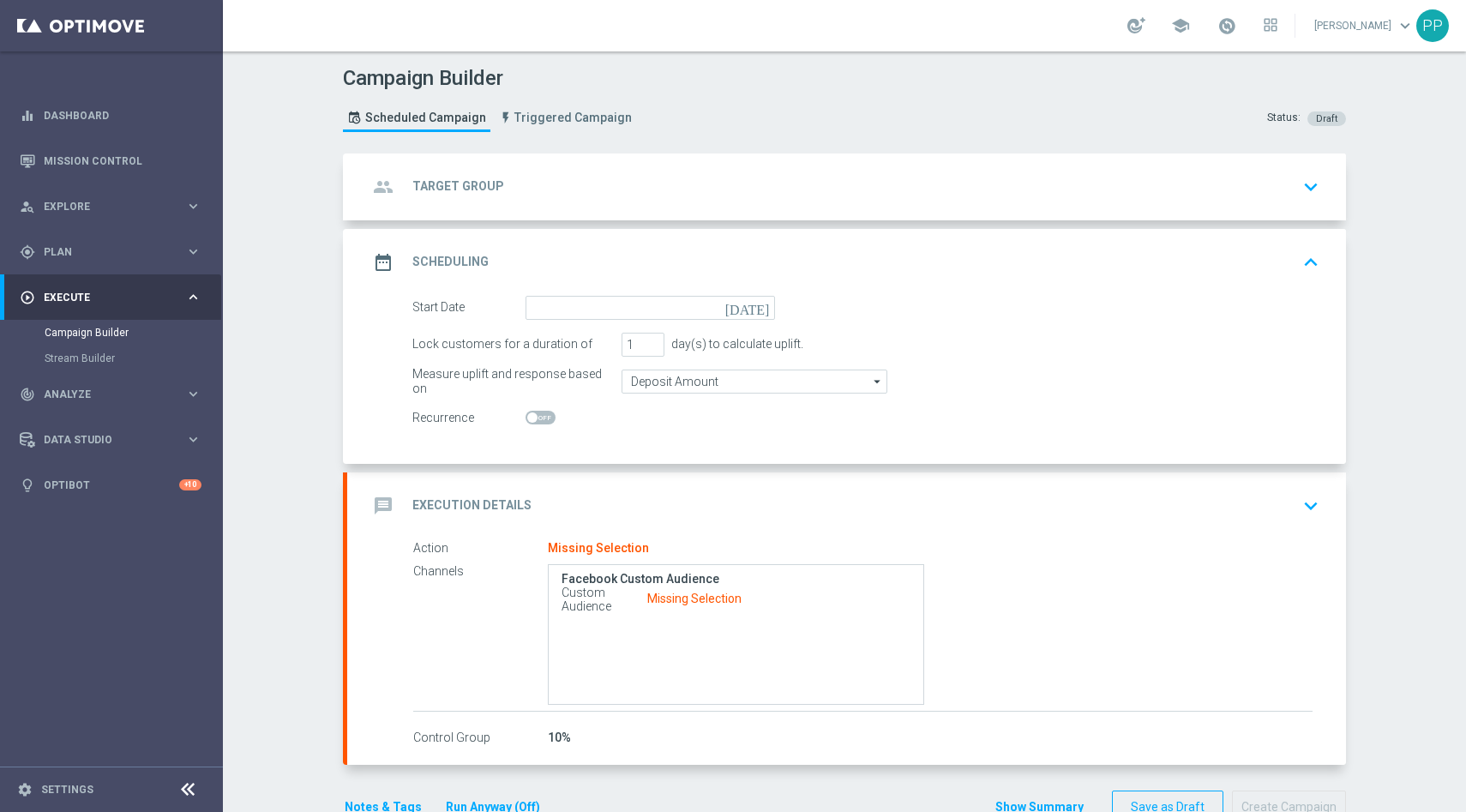
click at [489, 195] on div "group Target Group" at bounding box center [436, 187] width 136 height 31
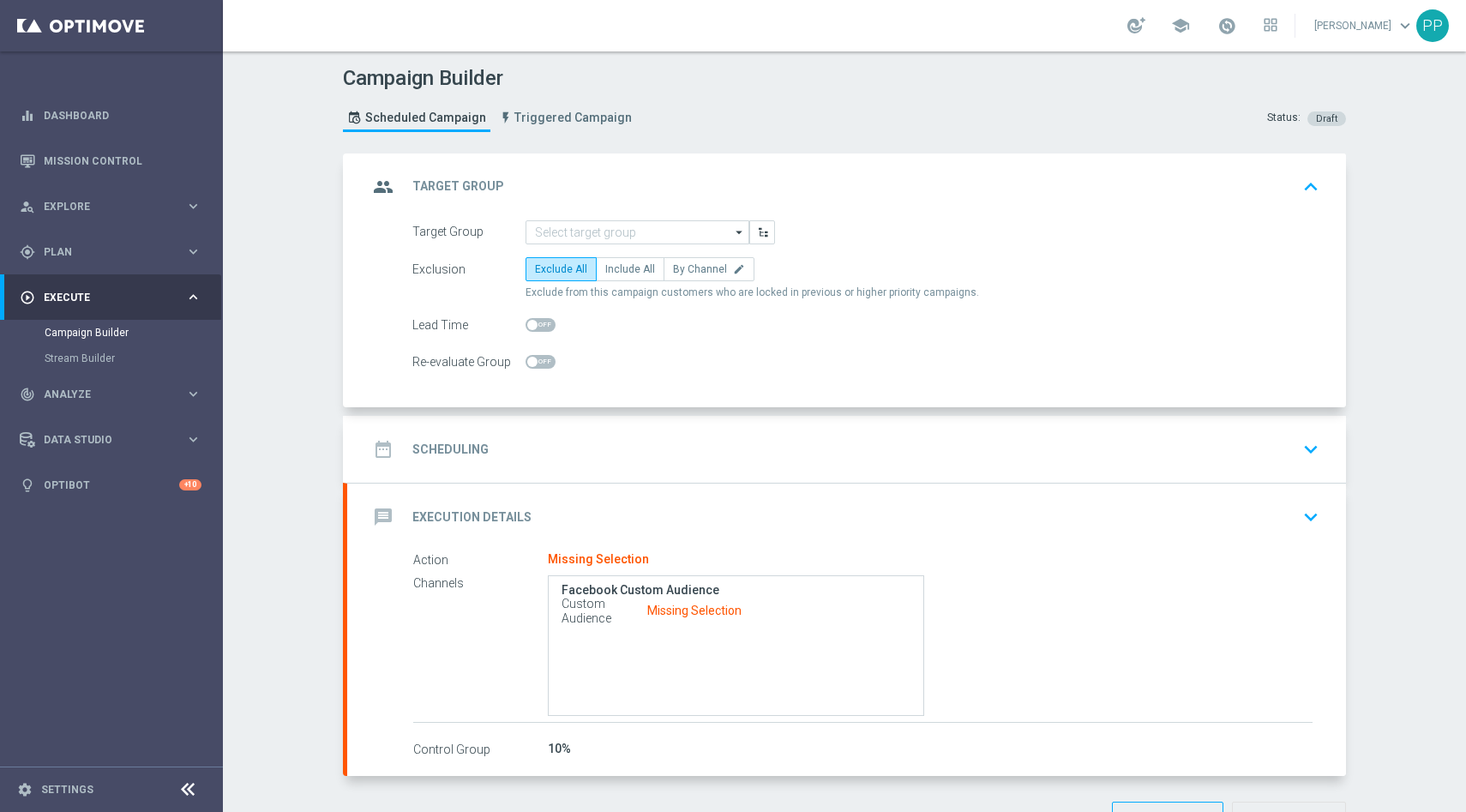
scroll to position [57, 0]
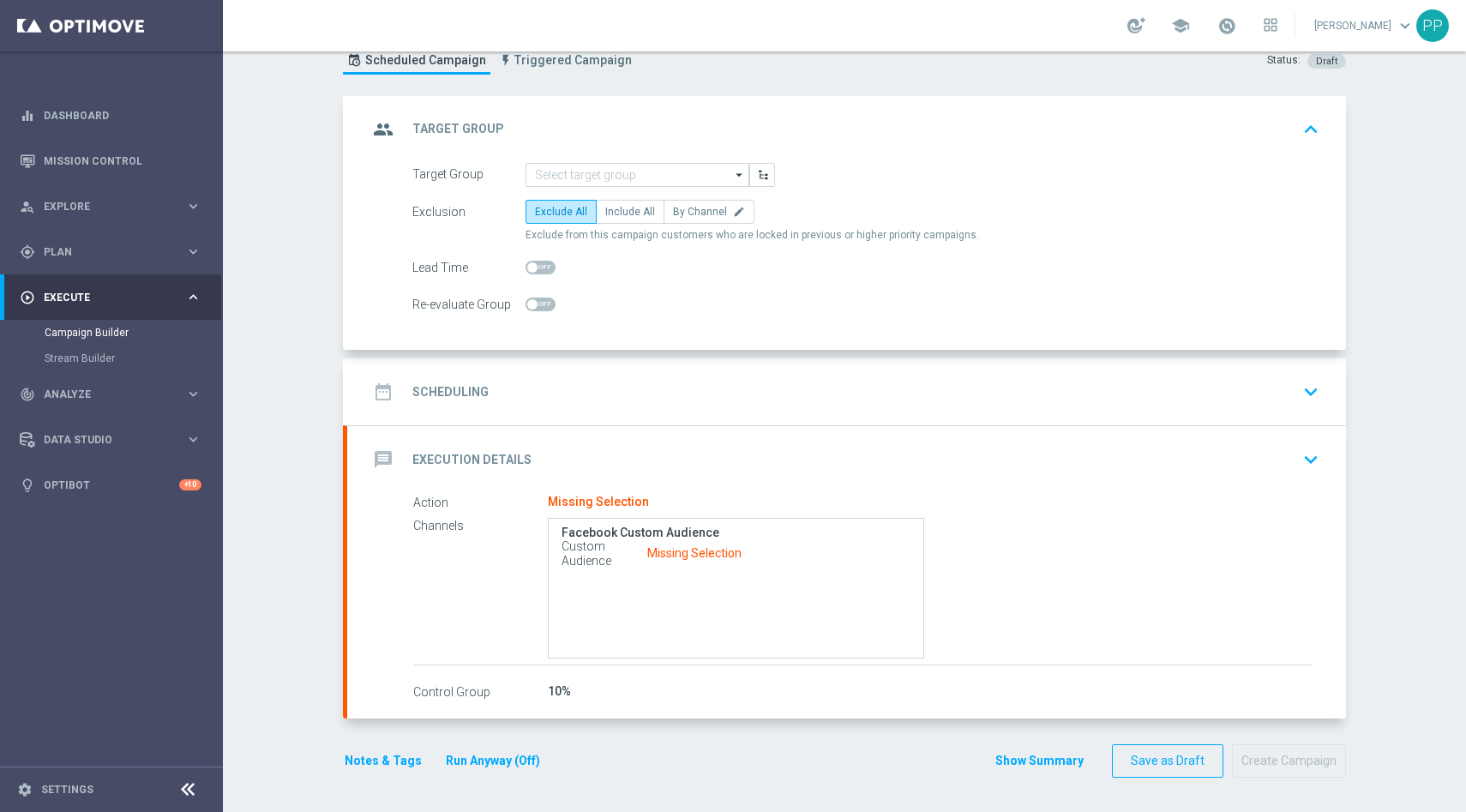
click at [1310, 385] on icon "keyboard_arrow_down" at bounding box center [1311, 391] width 26 height 26
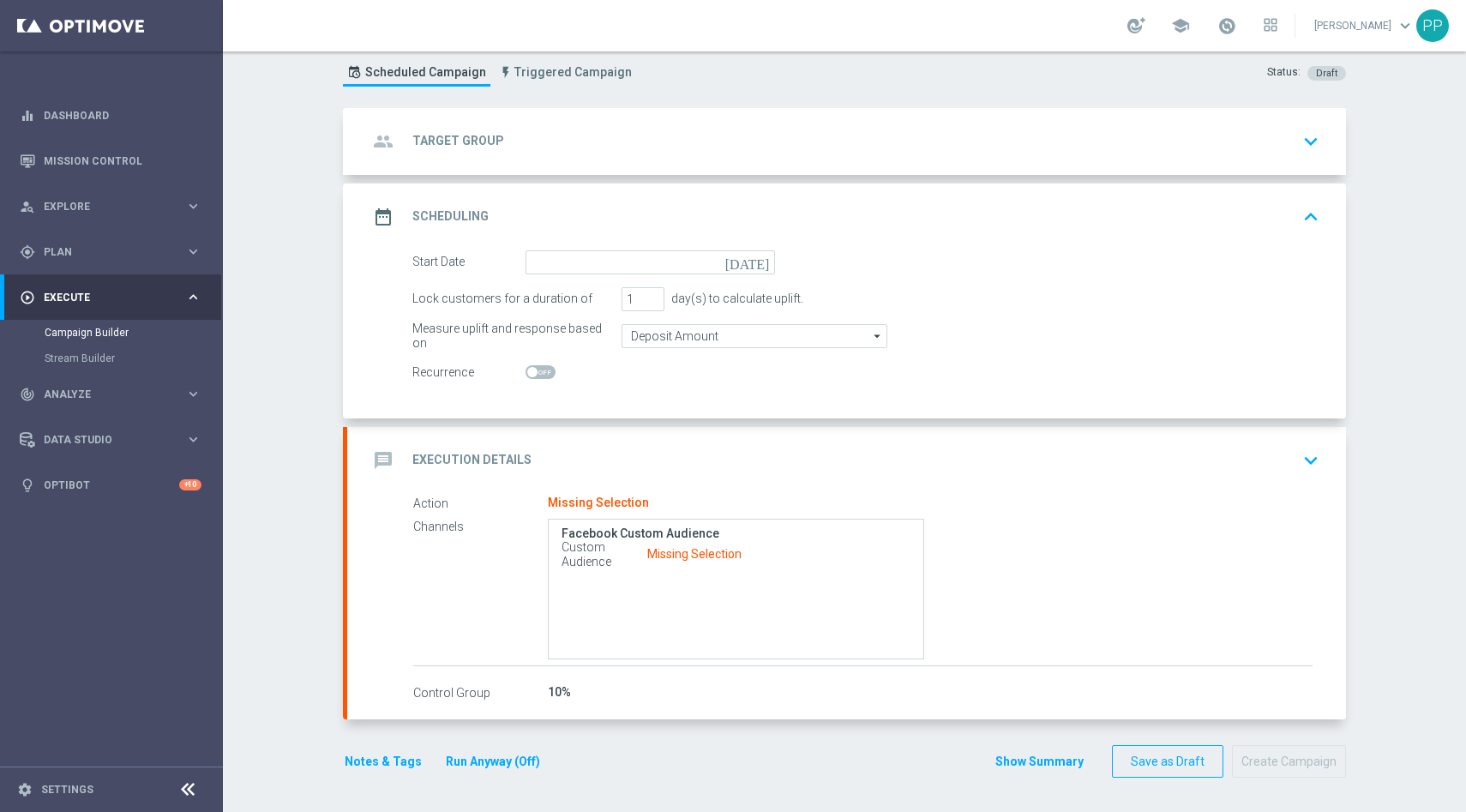
scroll to position [45, 0]
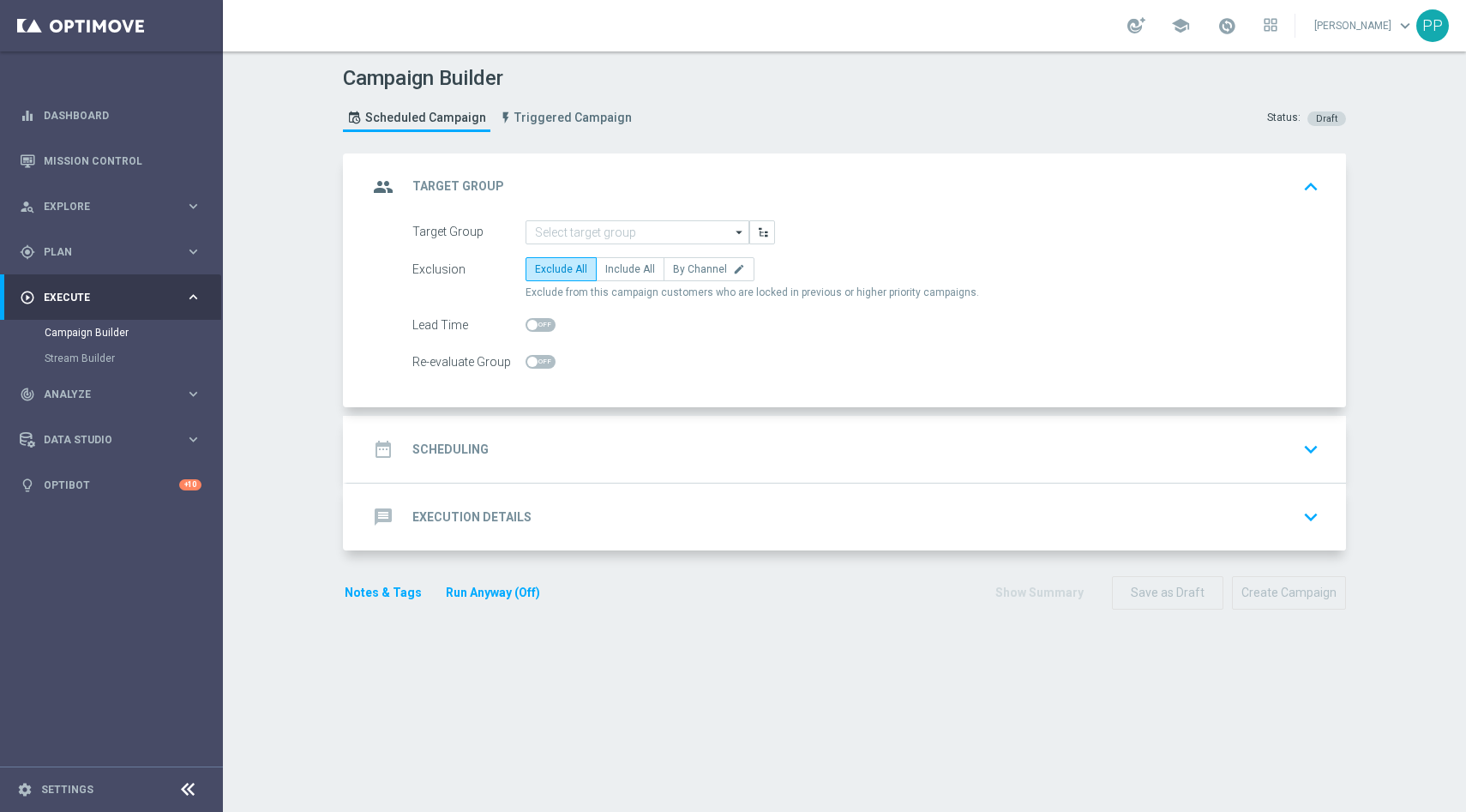
click at [463, 444] on h2 "Scheduling" at bounding box center [450, 449] width 76 height 16
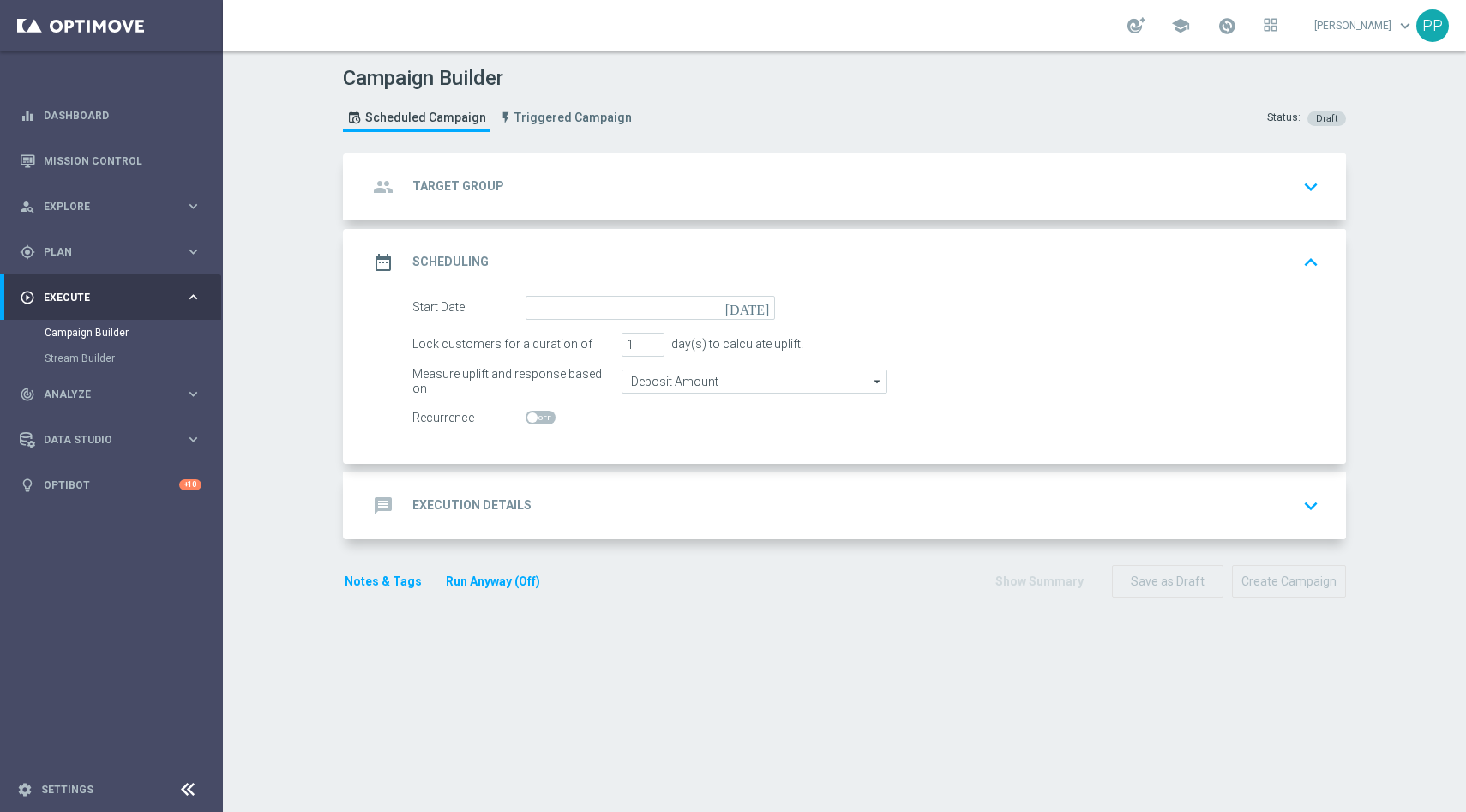
click at [484, 501] on h2 "Execution Details" at bounding box center [471, 505] width 119 height 16
